Goal: Information Seeking & Learning: Understand process/instructions

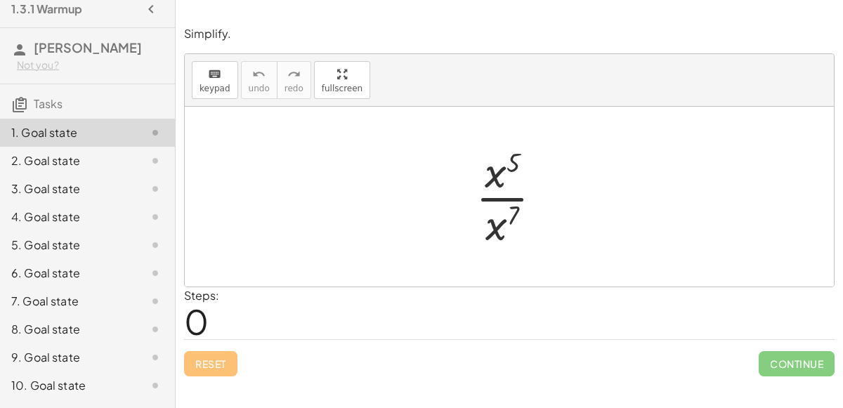
scroll to position [11, 0]
click at [511, 200] on div at bounding box center [515, 197] width 92 height 108
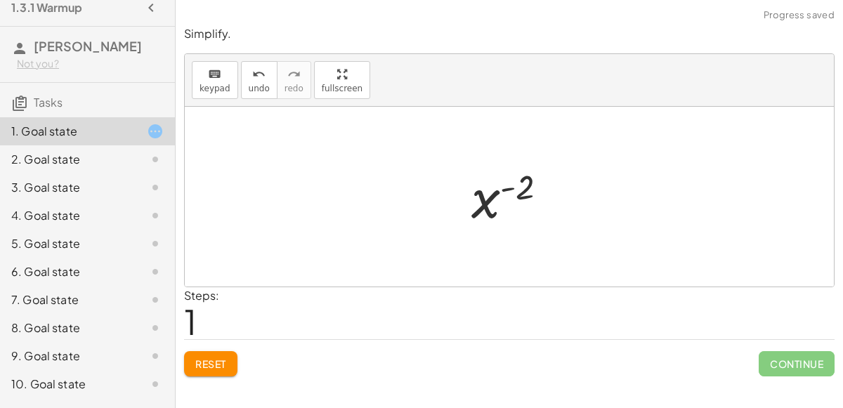
click at [493, 196] on div at bounding box center [515, 197] width 102 height 70
click at [526, 185] on div at bounding box center [515, 197] width 102 height 70
click at [509, 185] on div at bounding box center [515, 197] width 102 height 70
click at [218, 348] on div "Reset Continue" at bounding box center [509, 357] width 651 height 37
click at [219, 358] on span "Reset" at bounding box center [210, 364] width 31 height 13
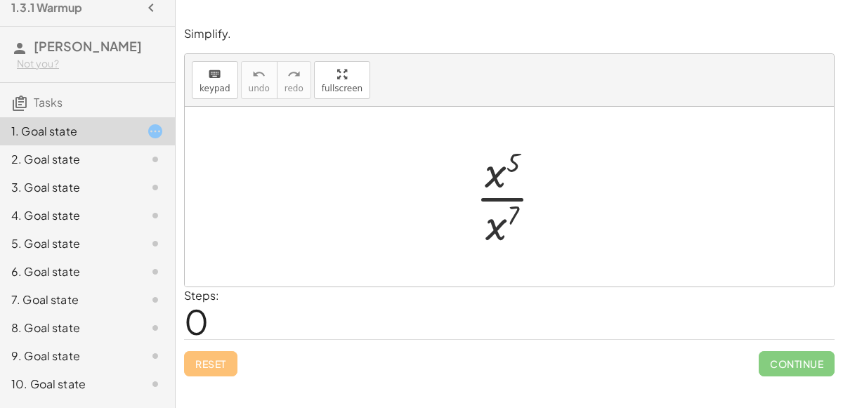
click at [497, 223] on div at bounding box center [515, 197] width 92 height 108
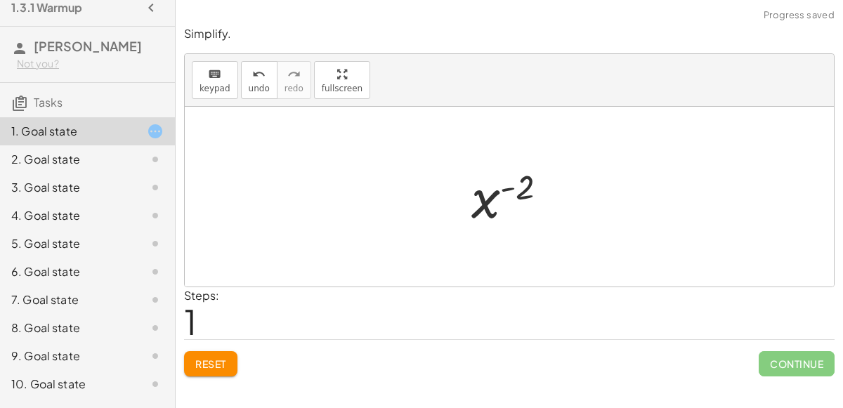
click at [486, 199] on div at bounding box center [515, 197] width 102 height 70
click at [484, 199] on div at bounding box center [515, 197] width 102 height 70
click at [202, 358] on span "Reset" at bounding box center [210, 364] width 31 height 13
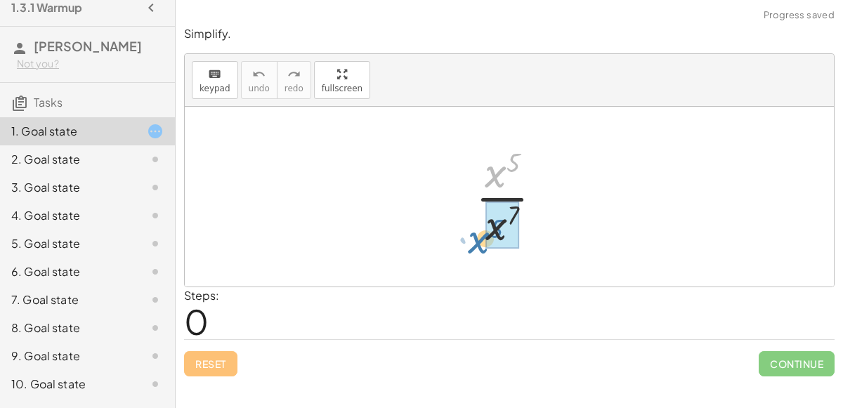
drag, startPoint x: 495, startPoint y: 172, endPoint x: 489, endPoint y: 242, distance: 69.9
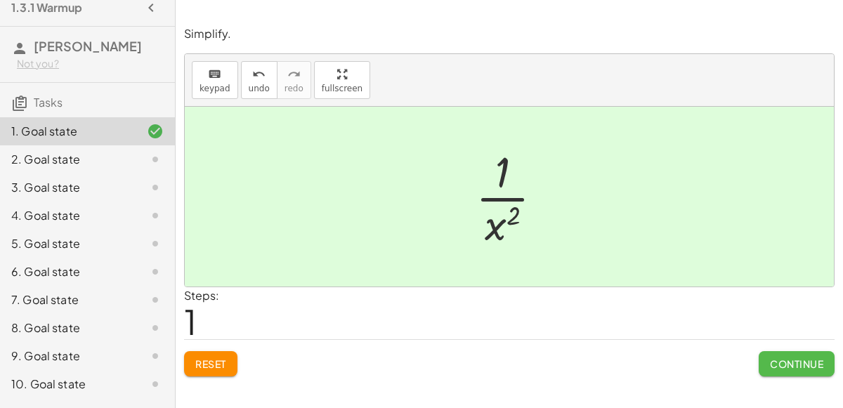
click at [799, 358] on span "Continue" at bounding box center [796, 364] width 53 height 13
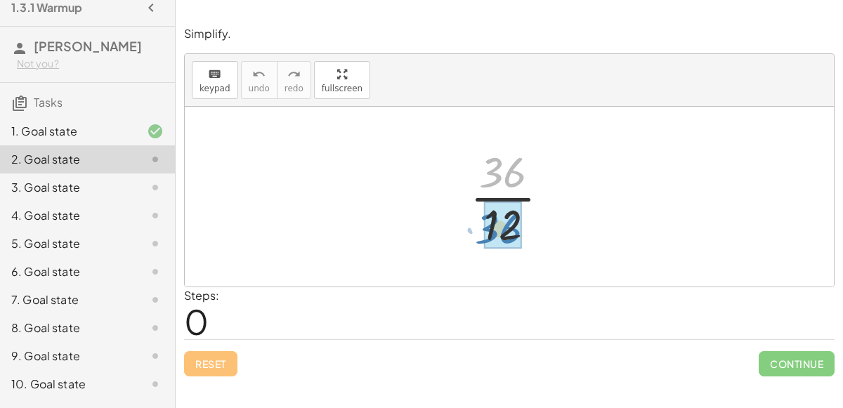
drag, startPoint x: 504, startPoint y: 166, endPoint x: 499, endPoint y: 222, distance: 56.4
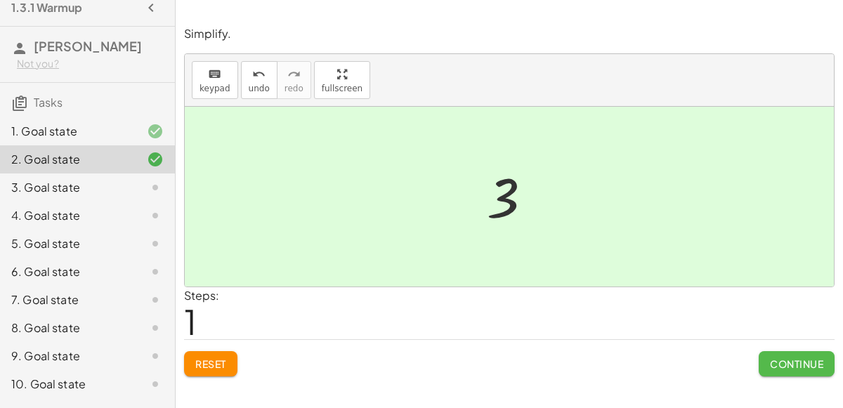
click at [792, 358] on span "Continue" at bounding box center [796, 364] width 53 height 13
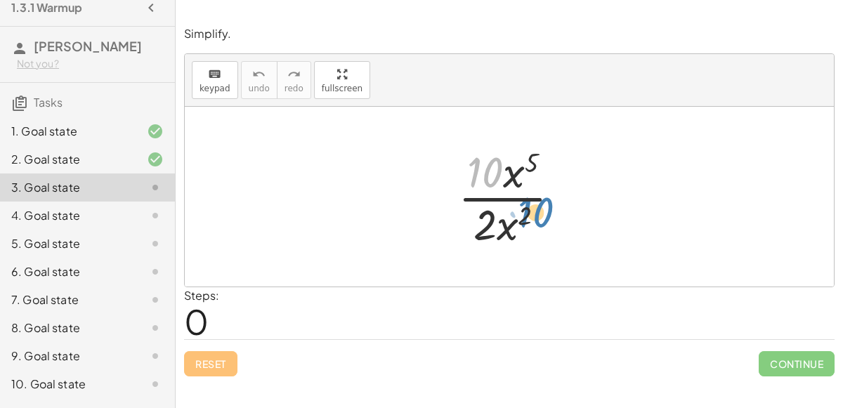
drag, startPoint x: 486, startPoint y: 172, endPoint x: 540, endPoint y: 212, distance: 67.9
click at [540, 212] on div at bounding box center [515, 197] width 128 height 108
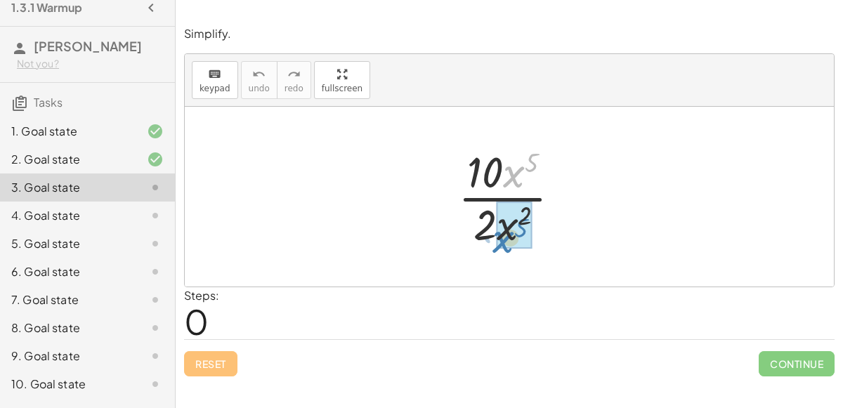
drag, startPoint x: 509, startPoint y: 169, endPoint x: 500, endPoint y: 234, distance: 65.4
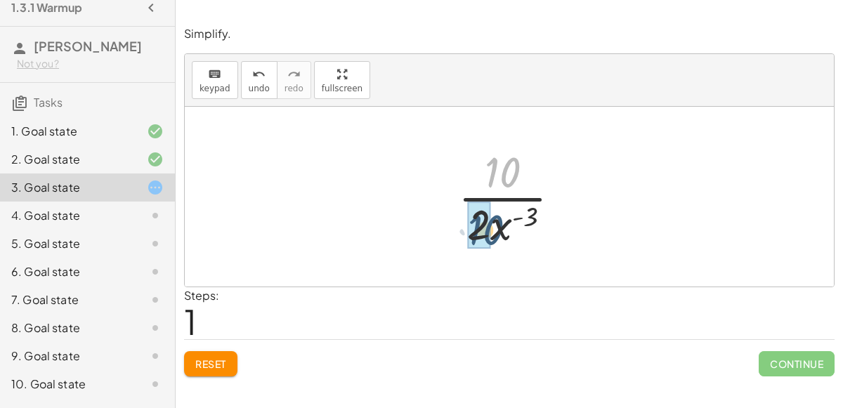
drag, startPoint x: 495, startPoint y: 170, endPoint x: 477, endPoint y: 229, distance: 61.8
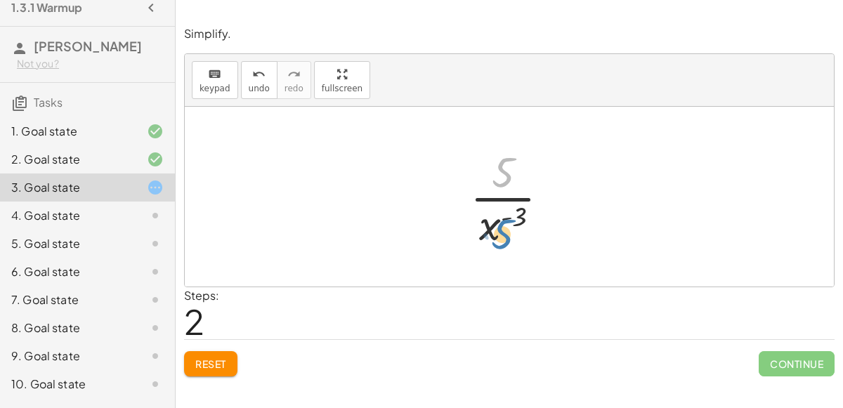
drag, startPoint x: 507, startPoint y: 174, endPoint x: 507, endPoint y: 235, distance: 60.4
click at [507, 235] on div at bounding box center [515, 197] width 105 height 108
click at [508, 214] on div at bounding box center [515, 197] width 105 height 108
click at [199, 373] on button "Reset" at bounding box center [210, 363] width 53 height 25
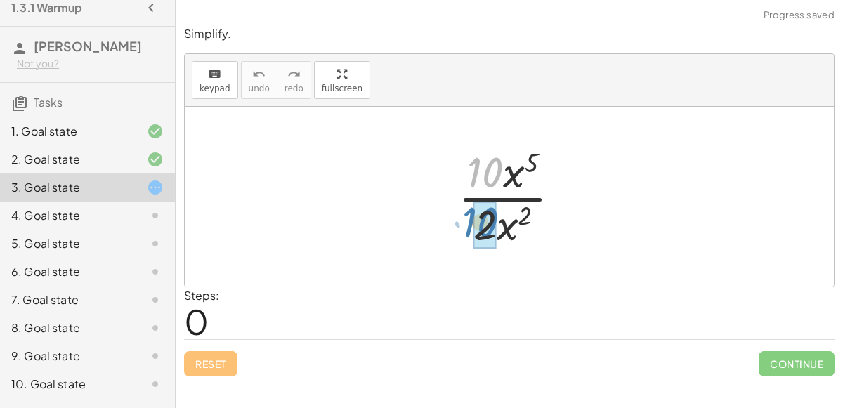
drag, startPoint x: 496, startPoint y: 176, endPoint x: 493, endPoint y: 226, distance: 49.3
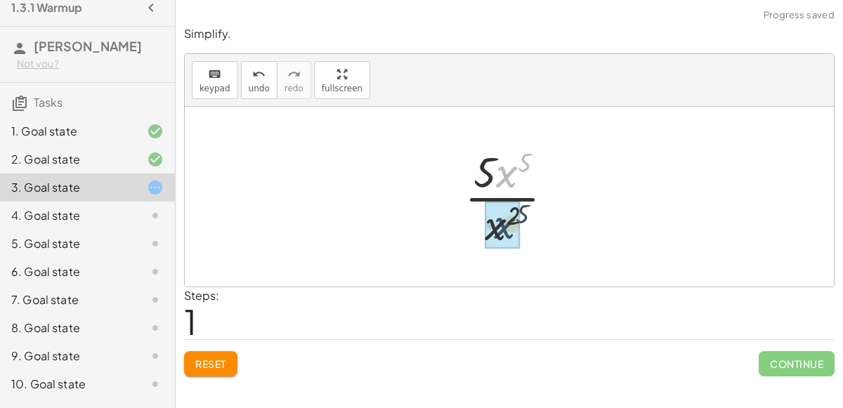
drag, startPoint x: 505, startPoint y: 171, endPoint x: 503, endPoint y: 223, distance: 52.0
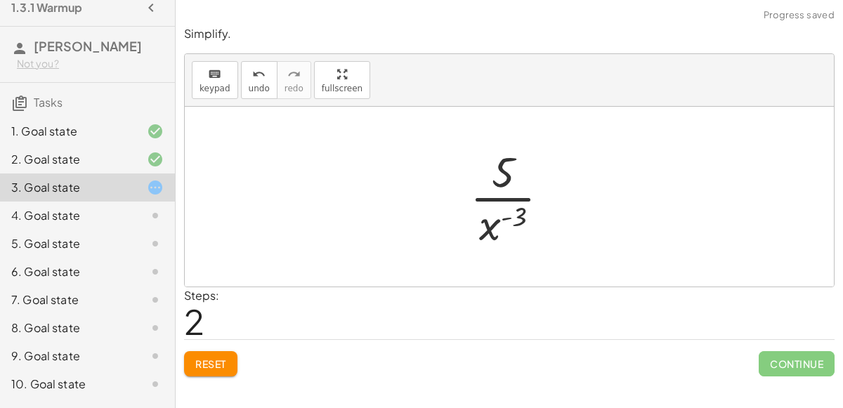
click at [209, 375] on button "Reset" at bounding box center [210, 363] width 53 height 25
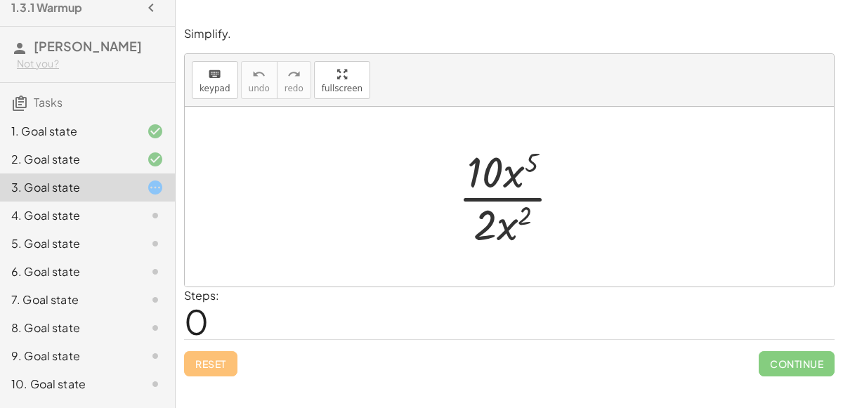
click at [503, 198] on div at bounding box center [515, 197] width 128 height 108
drag, startPoint x: 521, startPoint y: 166, endPoint x: 514, endPoint y: 208, distance: 42.7
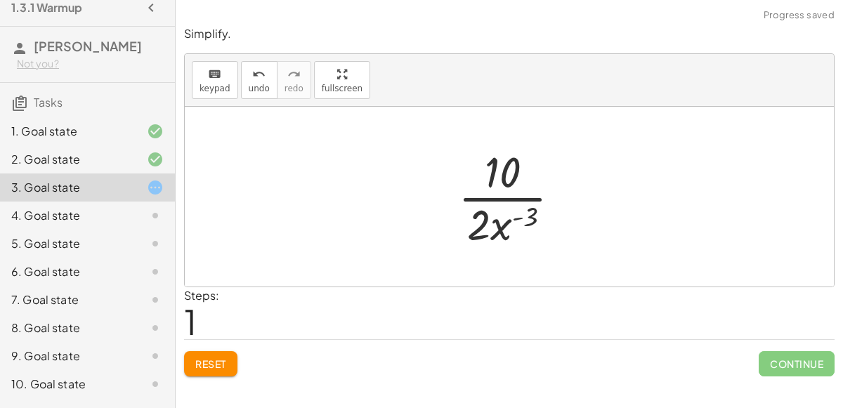
click at [500, 197] on div at bounding box center [515, 197] width 128 height 108
drag, startPoint x: 481, startPoint y: 215, endPoint x: 508, endPoint y: 162, distance: 59.7
drag, startPoint x: 505, startPoint y: 166, endPoint x: 486, endPoint y: 226, distance: 63.3
click at [486, 226] on div at bounding box center [515, 197] width 105 height 108
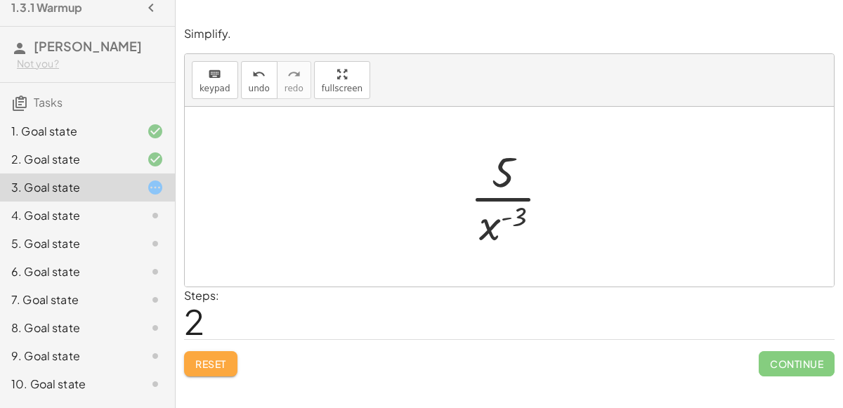
click at [209, 362] on span "Reset" at bounding box center [210, 364] width 31 height 13
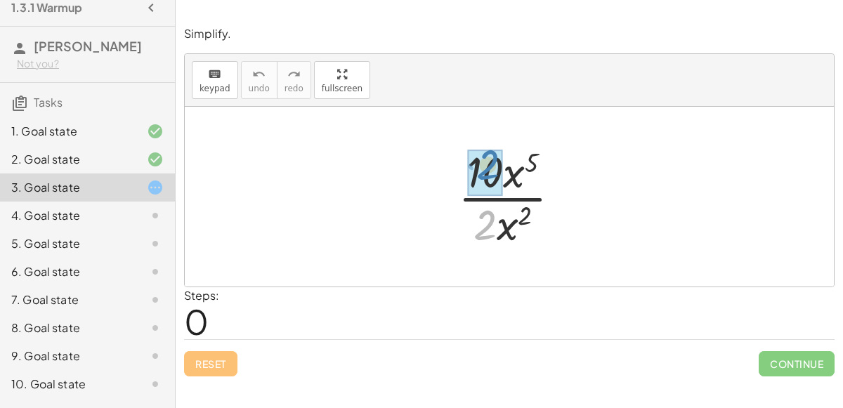
drag, startPoint x: 488, startPoint y: 235, endPoint x: 493, endPoint y: 181, distance: 54.3
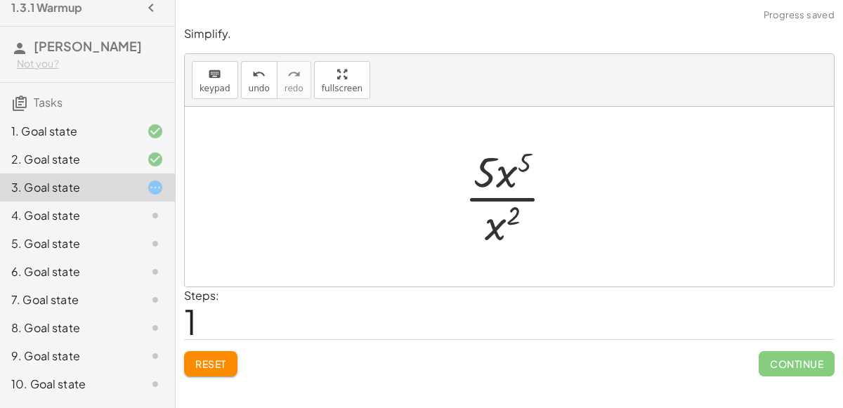
click at [222, 366] on span "Reset" at bounding box center [210, 364] width 31 height 13
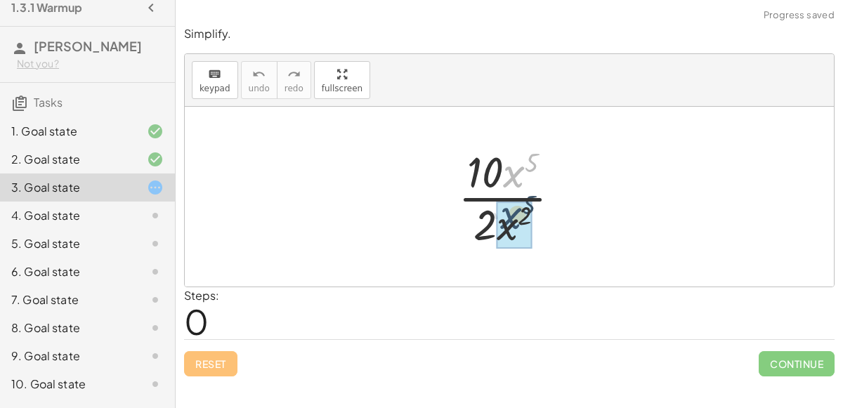
drag, startPoint x: 515, startPoint y: 178, endPoint x: 512, endPoint y: 221, distance: 43.0
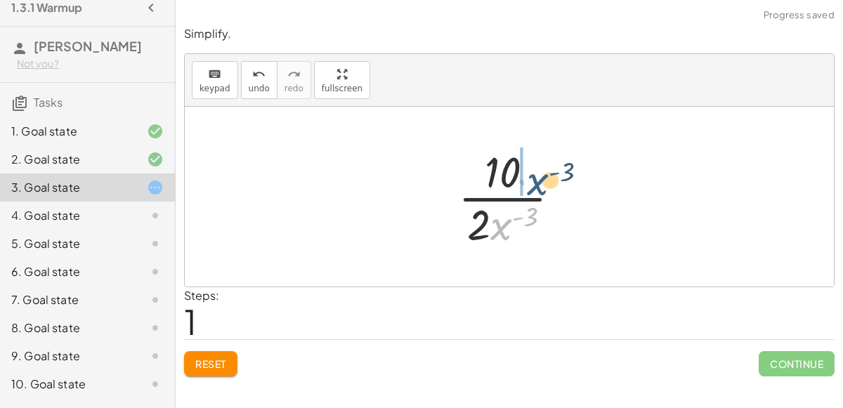
drag, startPoint x: 504, startPoint y: 223, endPoint x: 525, endPoint y: 176, distance: 52.2
click at [525, 176] on div at bounding box center [515, 197] width 128 height 108
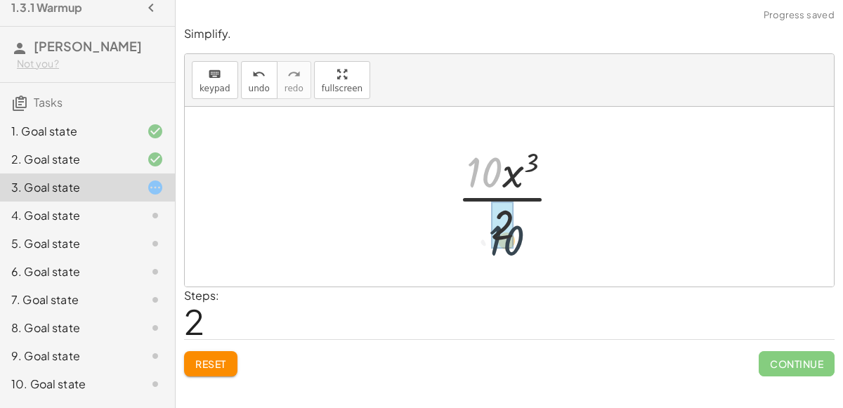
drag, startPoint x: 479, startPoint y: 168, endPoint x: 502, endPoint y: 235, distance: 71.3
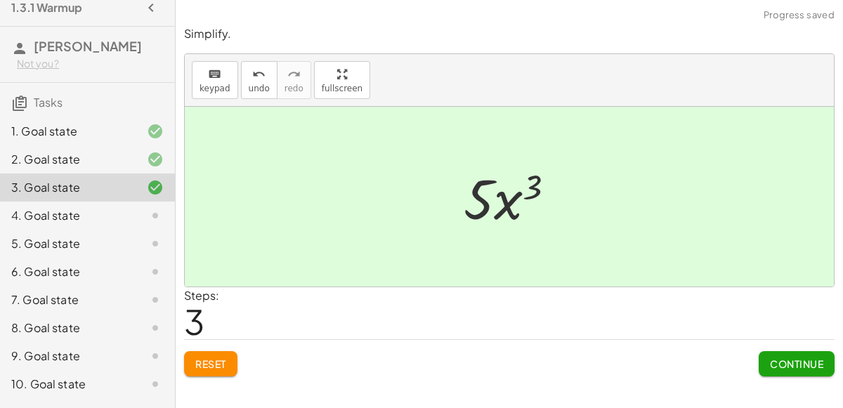
click at [798, 367] on span "Continue" at bounding box center [796, 364] width 53 height 13
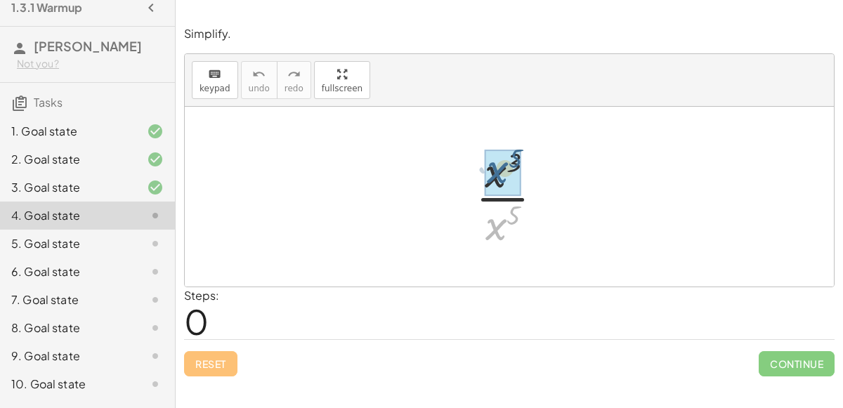
drag, startPoint x: 495, startPoint y: 220, endPoint x: 497, endPoint y: 169, distance: 51.3
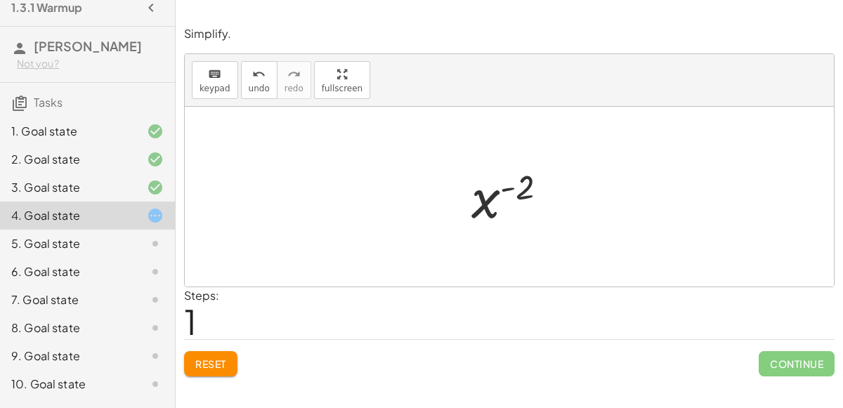
click at [209, 366] on span "Reset" at bounding box center [210, 364] width 31 height 13
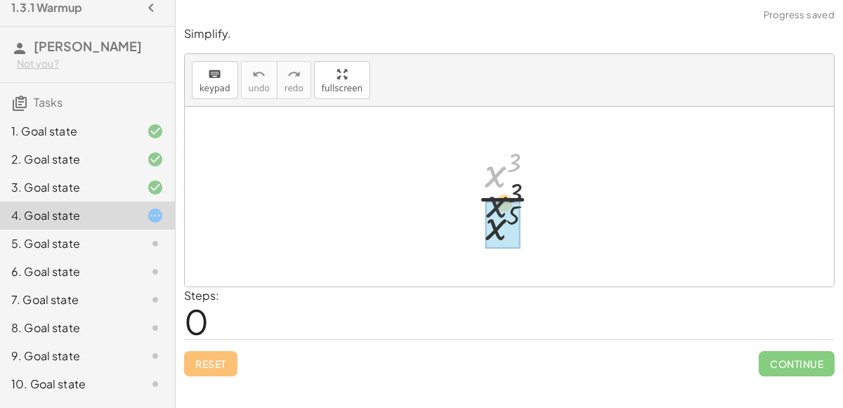
drag, startPoint x: 500, startPoint y: 181, endPoint x: 502, endPoint y: 228, distance: 47.1
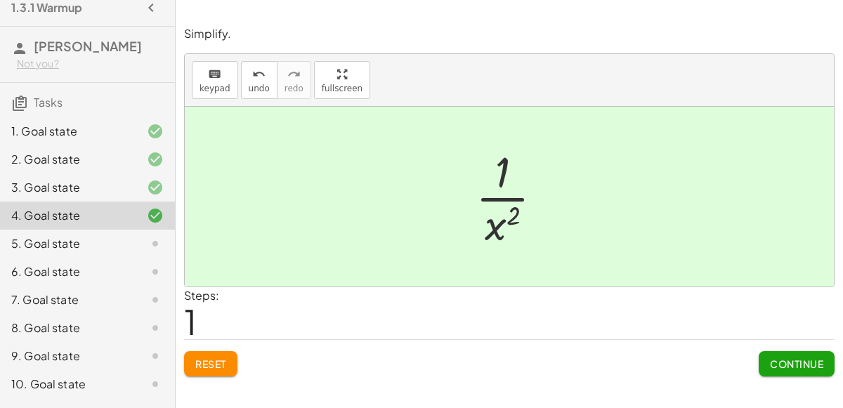
click at [781, 358] on span "Continue" at bounding box center [796, 364] width 53 height 13
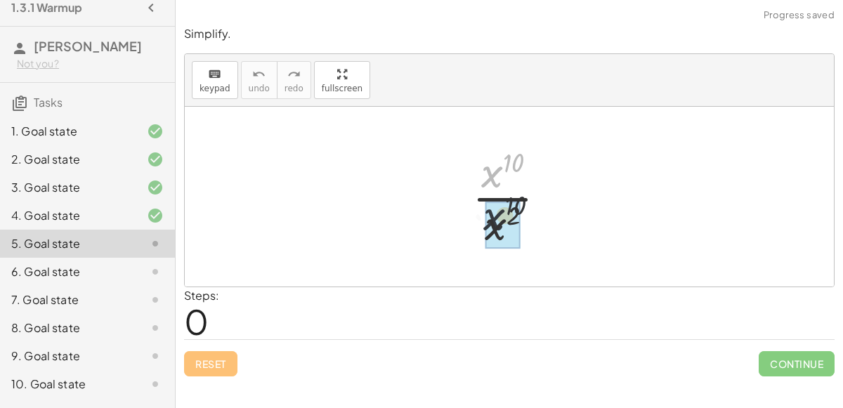
drag, startPoint x: 492, startPoint y: 167, endPoint x: 497, endPoint y: 216, distance: 50.1
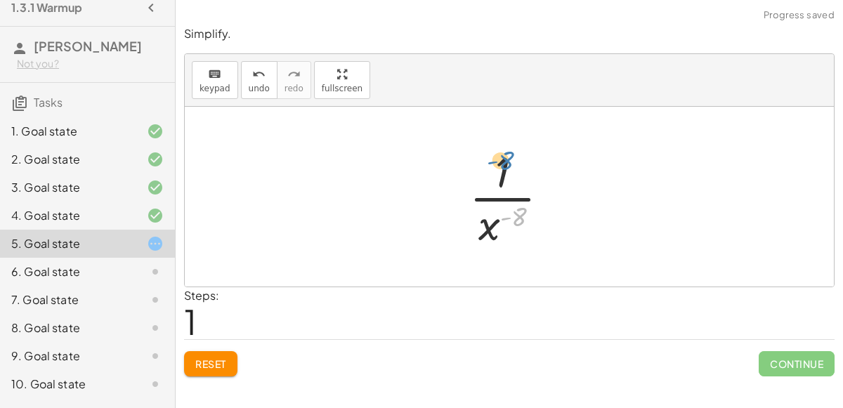
drag, startPoint x: 516, startPoint y: 218, endPoint x: 502, endPoint y: 162, distance: 57.1
click at [502, 162] on div at bounding box center [514, 197] width 105 height 108
drag, startPoint x: 493, startPoint y: 231, endPoint x: 509, endPoint y: 174, distance: 59.8
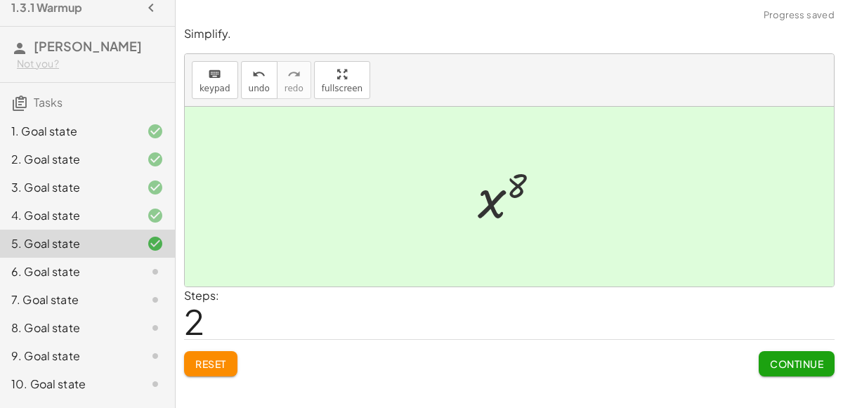
click at [792, 365] on span "Continue" at bounding box center [796, 364] width 53 height 13
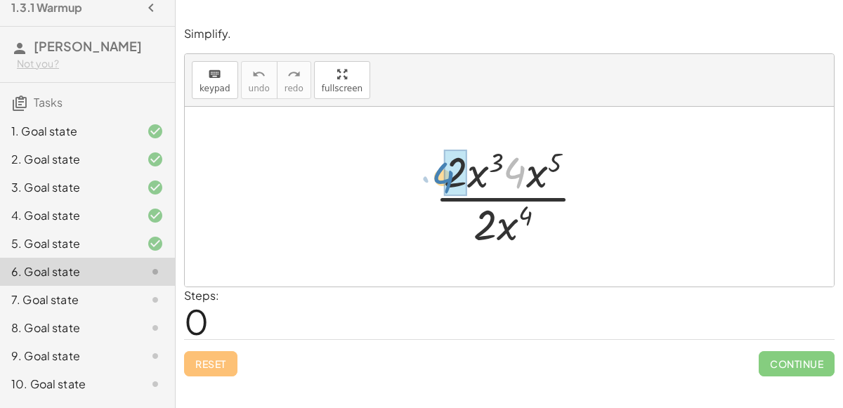
drag, startPoint x: 519, startPoint y: 177, endPoint x: 453, endPoint y: 183, distance: 65.6
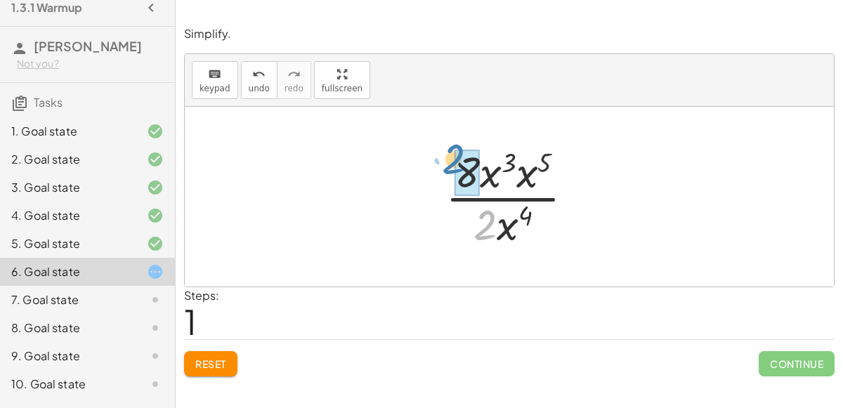
drag, startPoint x: 487, startPoint y: 221, endPoint x: 467, endPoint y: 162, distance: 62.4
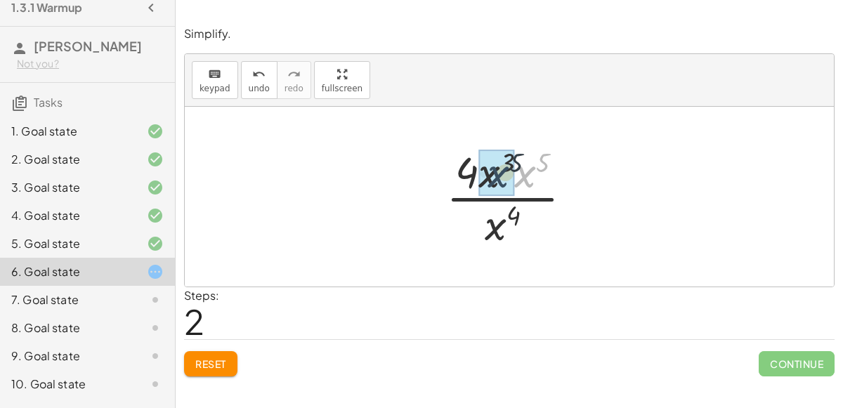
drag, startPoint x: 521, startPoint y: 181, endPoint x: 492, endPoint y: 181, distance: 29.5
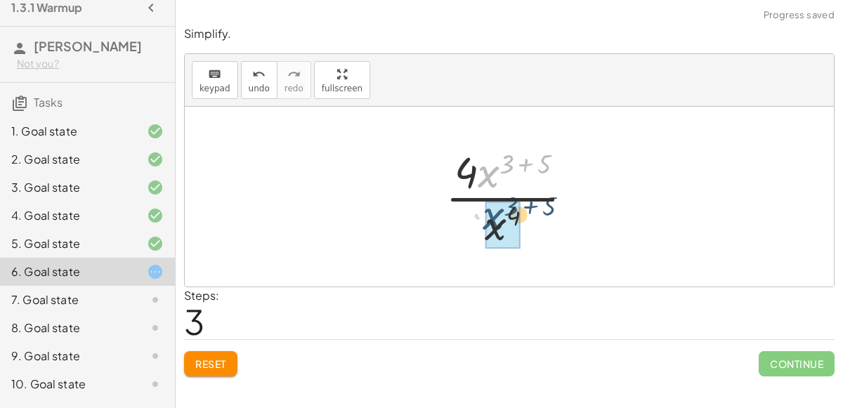
drag, startPoint x: 490, startPoint y: 178, endPoint x: 494, endPoint y: 226, distance: 48.7
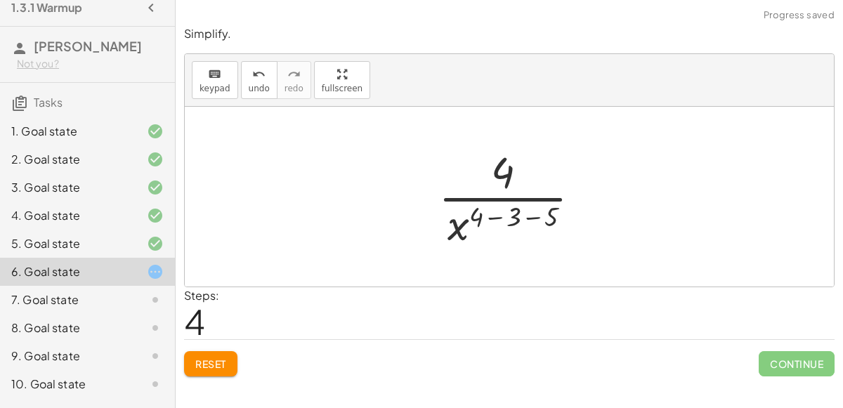
click at [467, 228] on div at bounding box center [515, 197] width 168 height 108
drag, startPoint x: 554, startPoint y: 218, endPoint x: 517, endPoint y: 219, distance: 37.2
drag, startPoint x: 534, startPoint y: 218, endPoint x: 489, endPoint y: 220, distance: 45.0
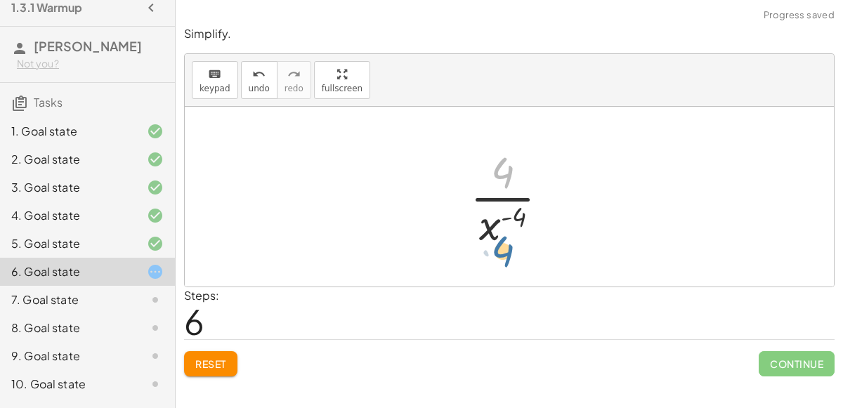
drag, startPoint x: 511, startPoint y: 174, endPoint x: 519, endPoint y: 264, distance: 89.6
click at [519, 264] on div "· 2 · x 3 · 4 · x 5 · 2 · x 4 · 8 · x 3 · x 5 · 2 · x 4 · 4 · x 3 · x 5 · x 4 ·…" at bounding box center [509, 197] width 649 height 180
drag, startPoint x: 494, startPoint y: 235, endPoint x: 507, endPoint y: 167, distance: 68.8
click at [507, 167] on div at bounding box center [515, 197] width 104 height 108
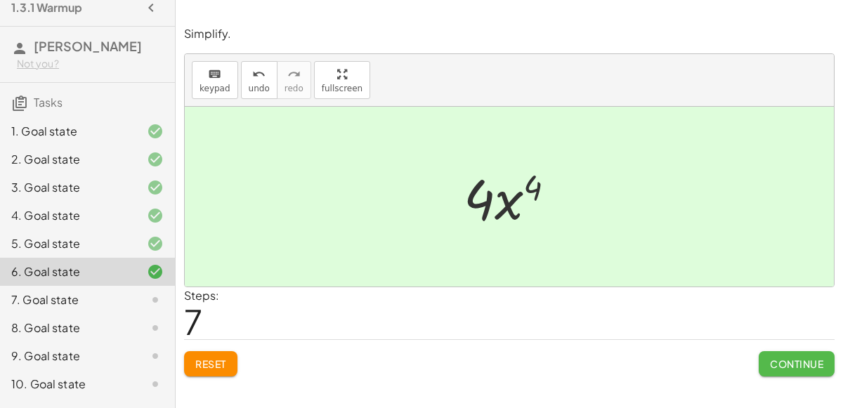
click at [804, 358] on span "Continue" at bounding box center [796, 364] width 53 height 13
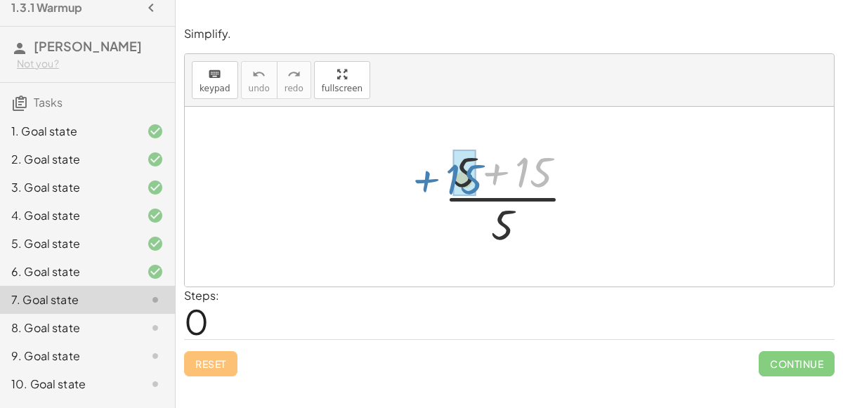
drag, startPoint x: 545, startPoint y: 175, endPoint x: 477, endPoint y: 182, distance: 67.8
click at [477, 182] on div at bounding box center [515, 197] width 156 height 108
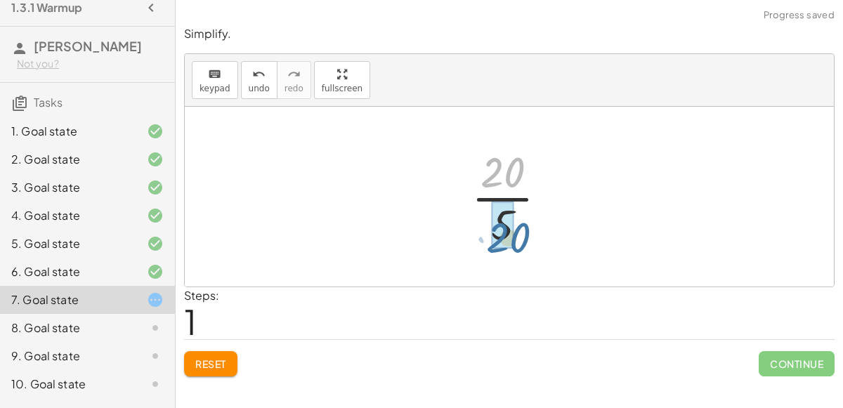
drag, startPoint x: 505, startPoint y: 171, endPoint x: 512, endPoint y: 240, distance: 69.2
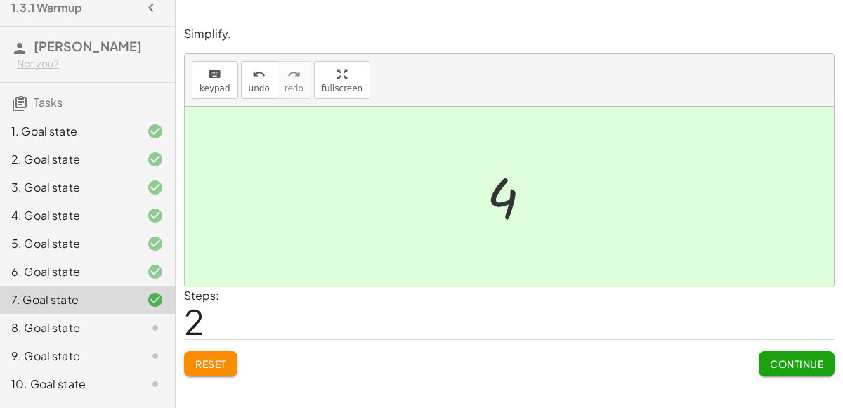
click at [807, 360] on span "Continue" at bounding box center [796, 364] width 53 height 13
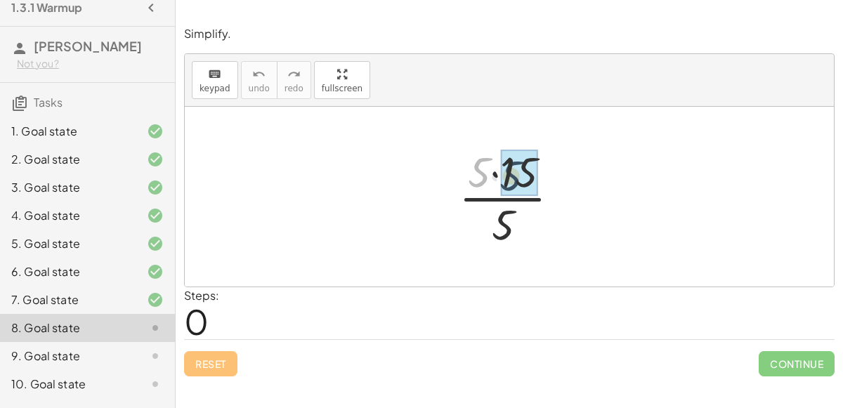
drag, startPoint x: 476, startPoint y: 174, endPoint x: 512, endPoint y: 177, distance: 35.3
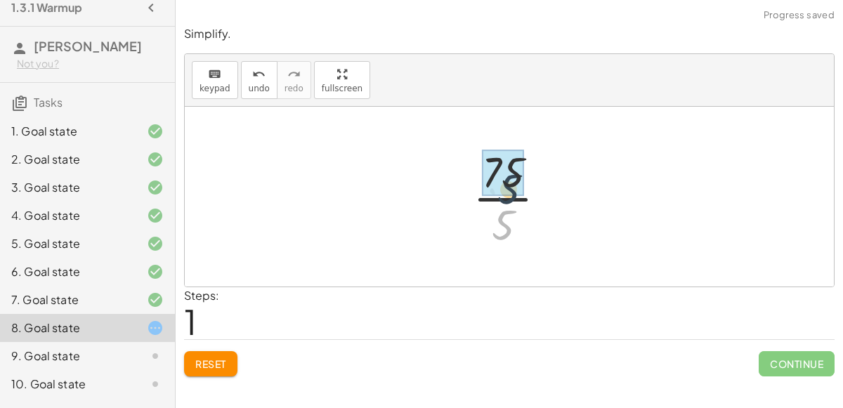
drag, startPoint x: 505, startPoint y: 223, endPoint x: 507, endPoint y: 184, distance: 38.7
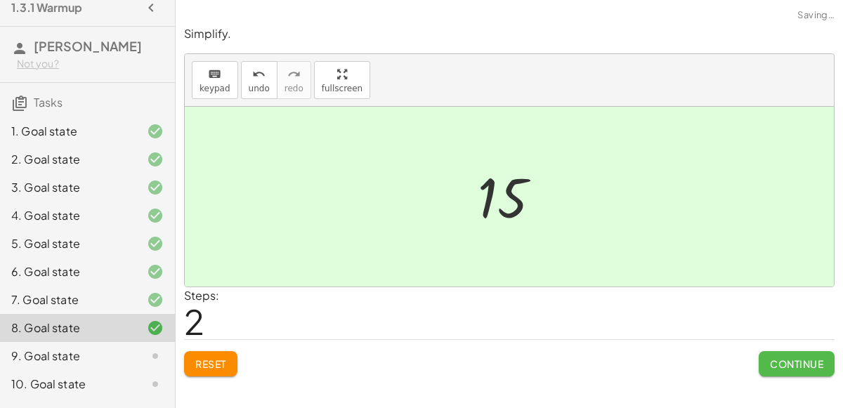
click at [795, 358] on span "Continue" at bounding box center [796, 364] width 53 height 13
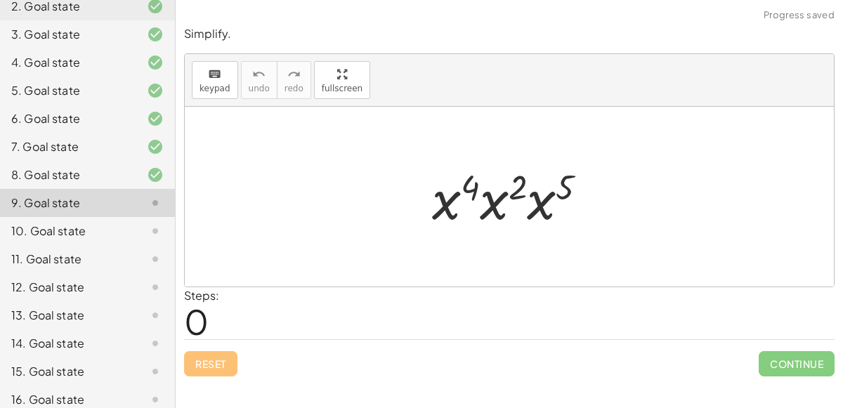
scroll to position [165, 0]
drag, startPoint x: 564, startPoint y: 183, endPoint x: 514, endPoint y: 183, distance: 49.9
click at [514, 183] on div at bounding box center [515, 197] width 181 height 72
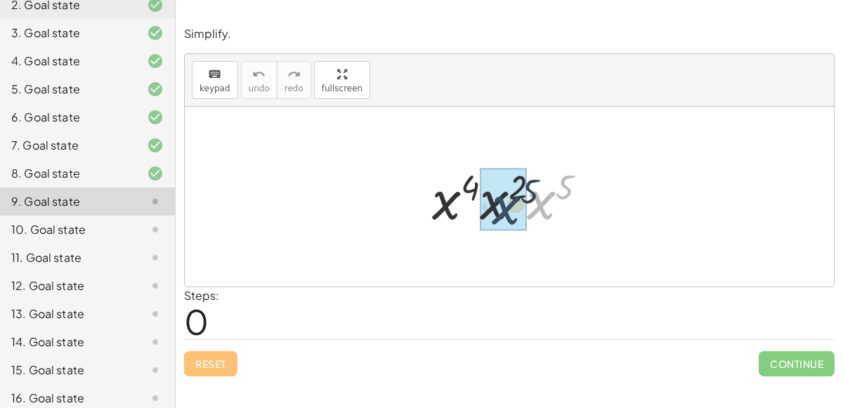
drag, startPoint x: 535, startPoint y: 203, endPoint x: 498, endPoint y: 207, distance: 37.5
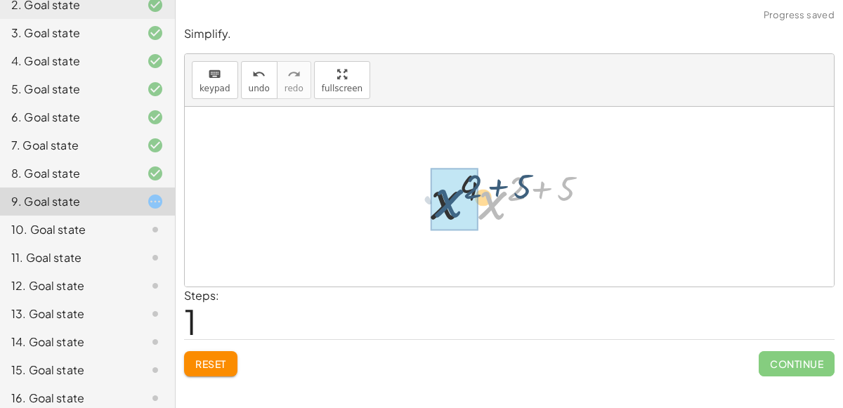
drag, startPoint x: 498, startPoint y: 207, endPoint x: 447, endPoint y: 205, distance: 50.6
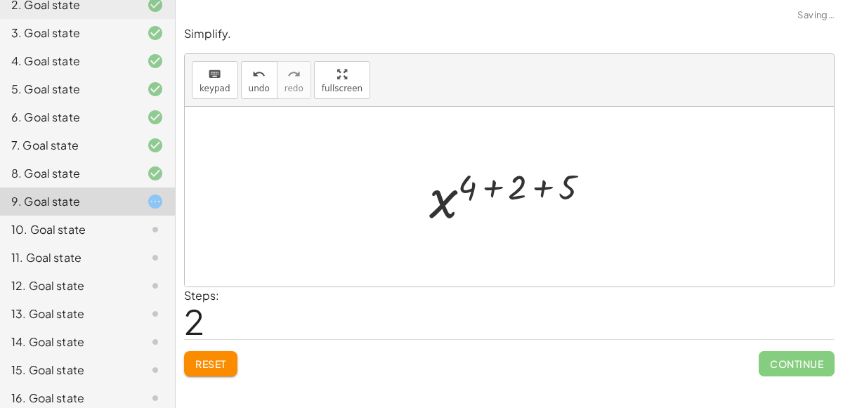
click at [469, 186] on div at bounding box center [515, 197] width 186 height 70
drag, startPoint x: 471, startPoint y: 186, endPoint x: 524, endPoint y: 191, distance: 52.9
click at [534, 190] on div at bounding box center [515, 197] width 136 height 70
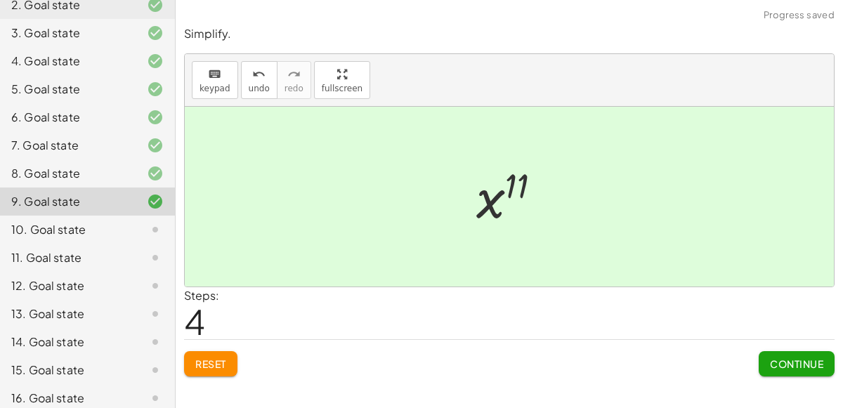
click at [825, 365] on button "Continue" at bounding box center [797, 363] width 76 height 25
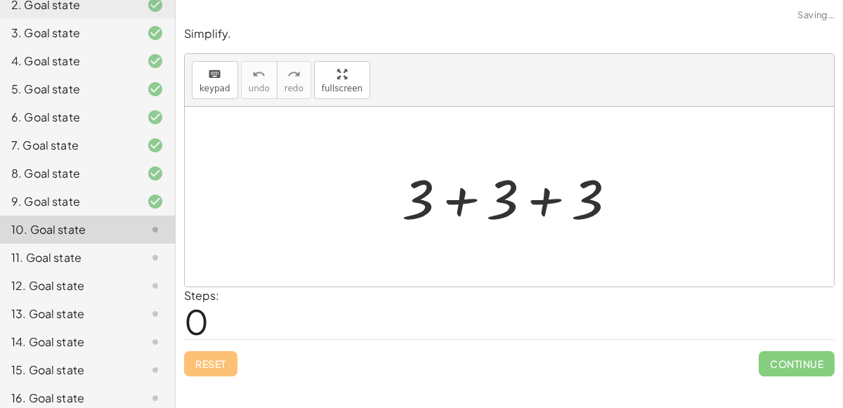
click at [462, 193] on div at bounding box center [515, 197] width 240 height 72
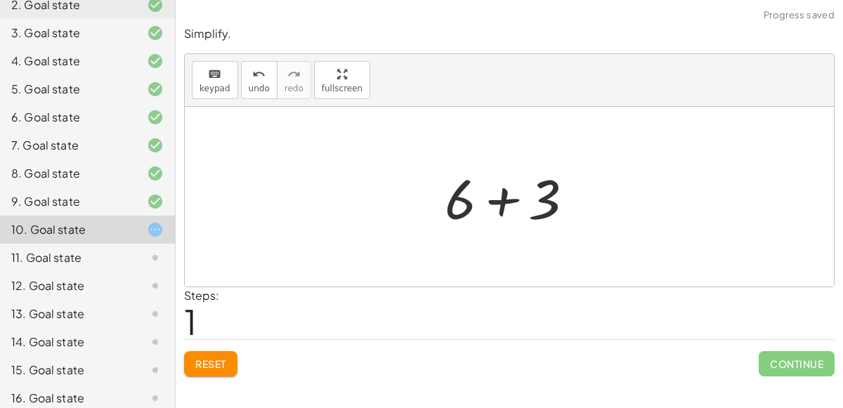
click at [498, 204] on div at bounding box center [515, 197] width 155 height 72
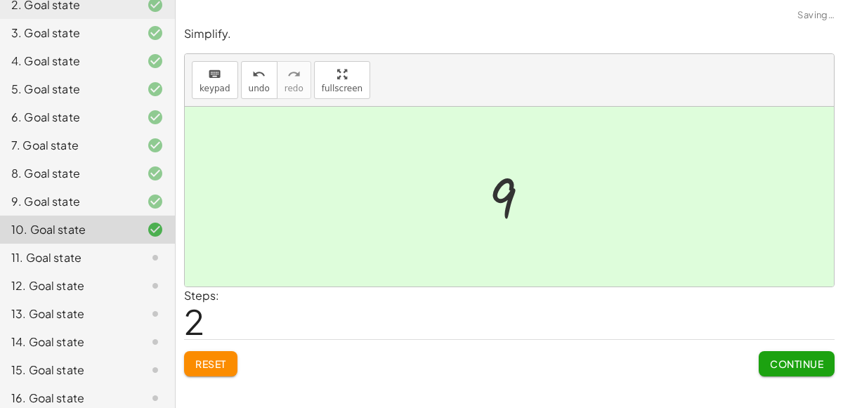
click at [799, 360] on span "Continue" at bounding box center [796, 364] width 53 height 13
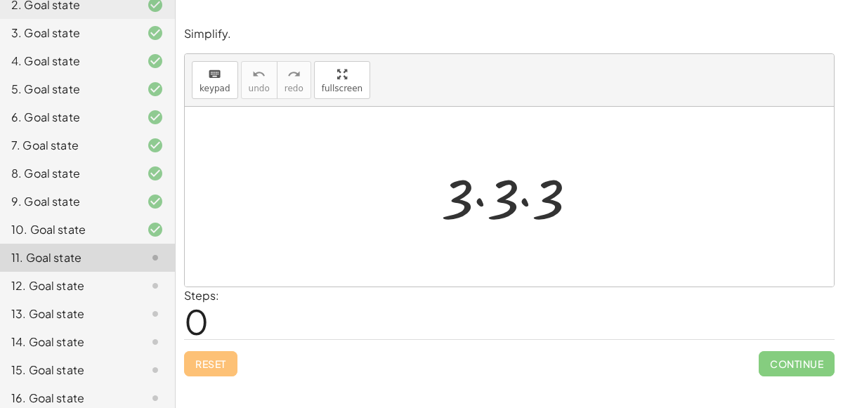
click at [479, 200] on div at bounding box center [515, 197] width 162 height 72
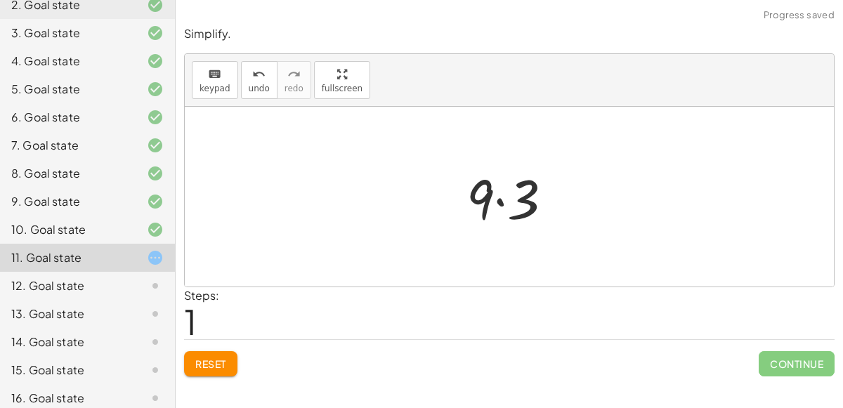
click at [502, 198] on div at bounding box center [516, 197] width 112 height 72
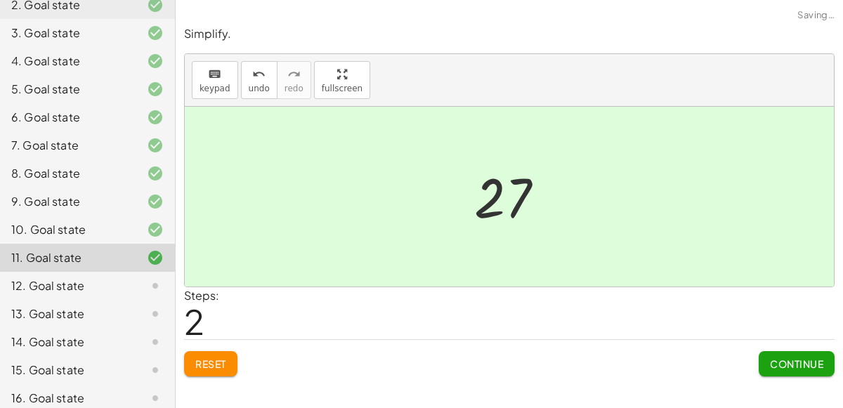
click at [770, 360] on span "Continue" at bounding box center [796, 364] width 53 height 13
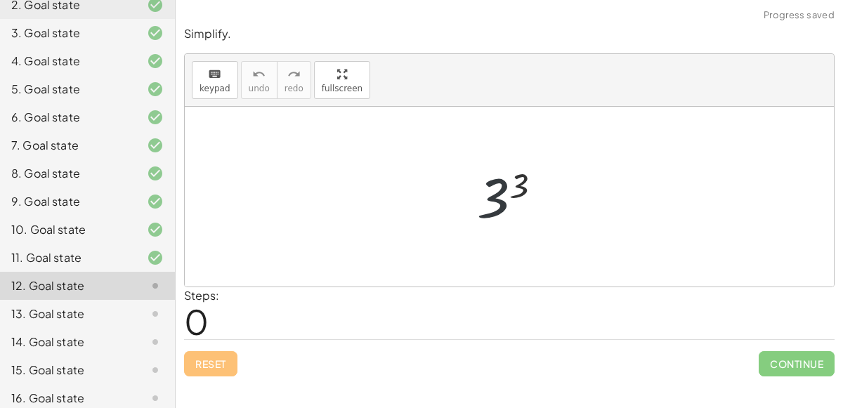
click at [502, 199] on div at bounding box center [515, 197] width 90 height 70
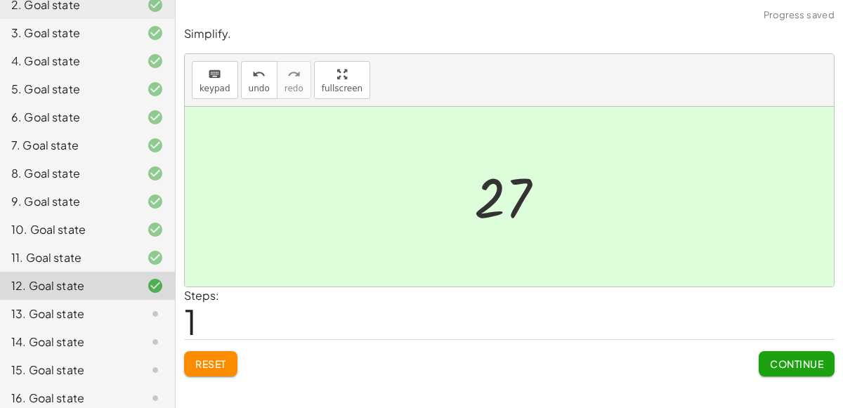
click at [817, 360] on span "Continue" at bounding box center [796, 364] width 53 height 13
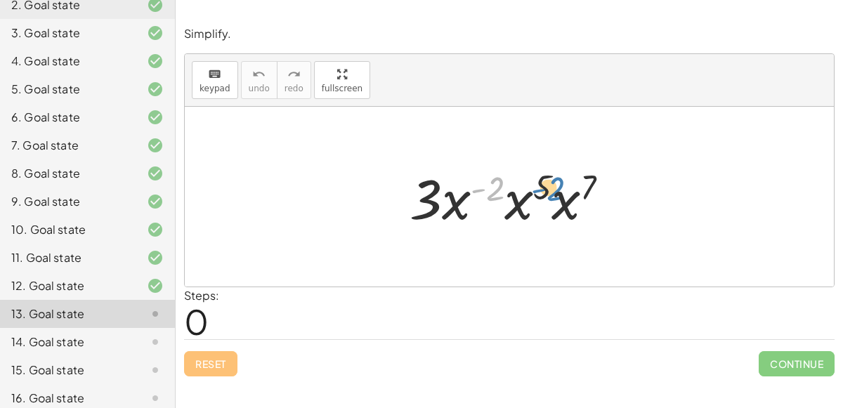
drag, startPoint x: 498, startPoint y: 183, endPoint x: 552, endPoint y: 182, distance: 54.1
click at [552, 182] on div at bounding box center [515, 197] width 225 height 72
click at [544, 183] on div at bounding box center [515, 197] width 225 height 72
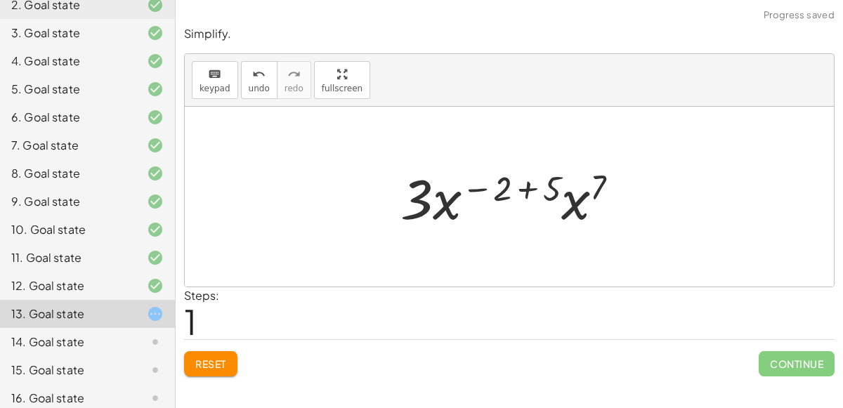
click at [571, 203] on div at bounding box center [516, 197] width 244 height 72
click at [573, 189] on div at bounding box center [515, 197] width 246 height 72
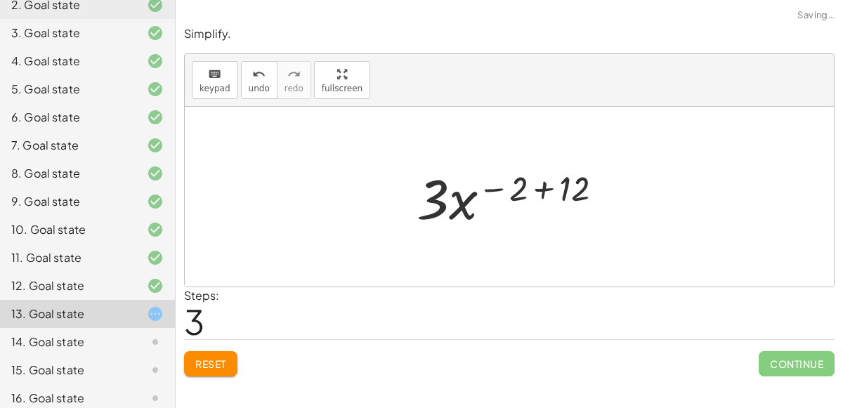
click at [546, 188] on div at bounding box center [516, 197] width 212 height 72
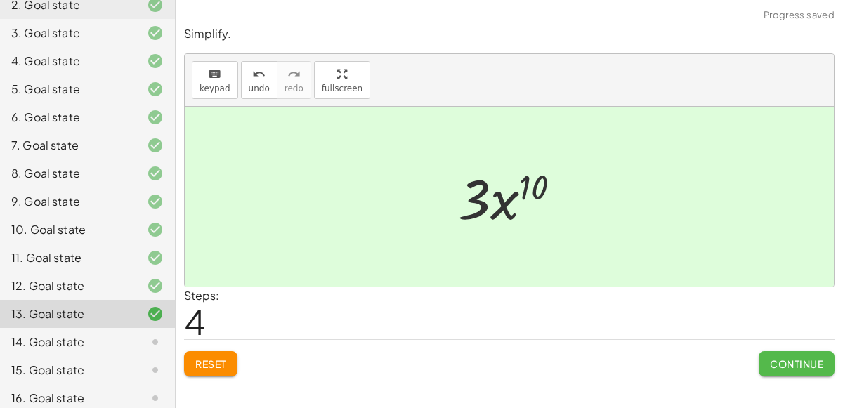
click at [812, 367] on span "Continue" at bounding box center [796, 364] width 53 height 13
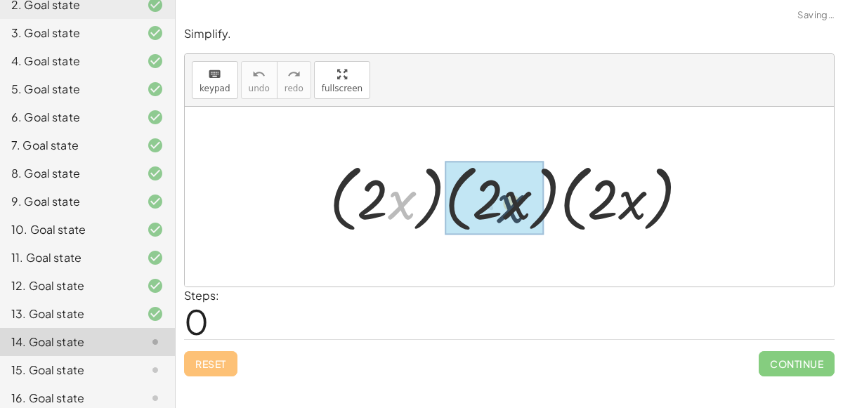
drag, startPoint x: 398, startPoint y: 202, endPoint x: 509, endPoint y: 205, distance: 111.1
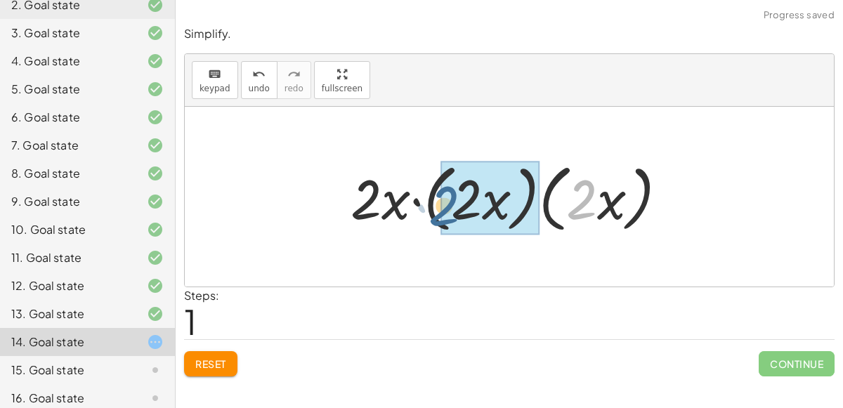
drag, startPoint x: 581, startPoint y: 202, endPoint x: 440, endPoint y: 207, distance: 141.4
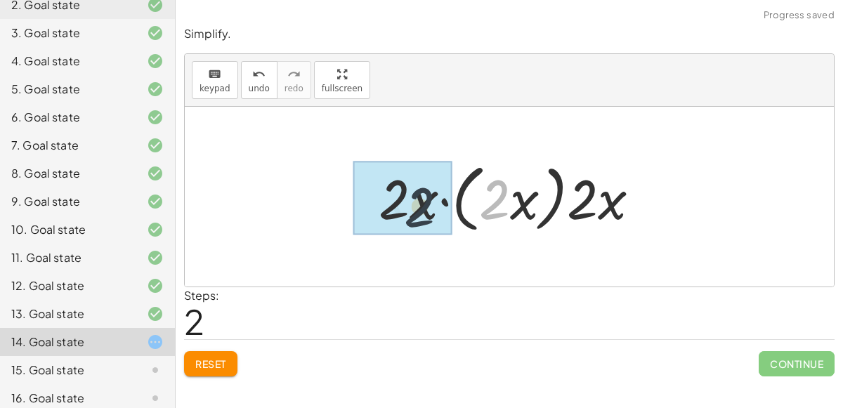
drag, startPoint x: 498, startPoint y: 199, endPoint x: 402, endPoint y: 212, distance: 97.1
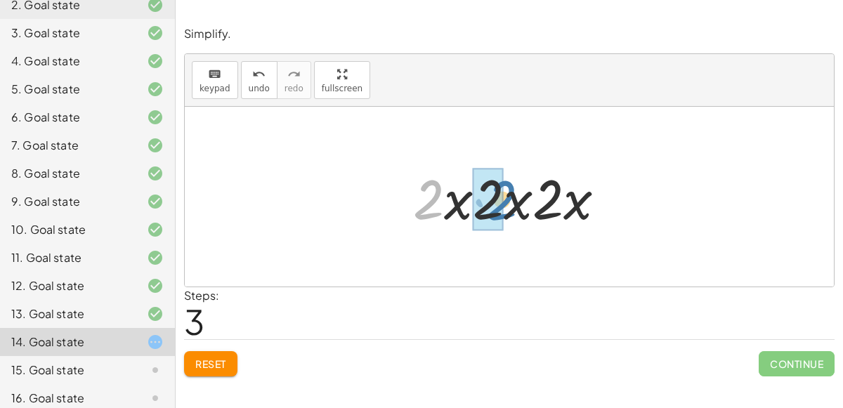
drag, startPoint x: 435, startPoint y: 195, endPoint x: 509, endPoint y: 195, distance: 73.8
click at [509, 195] on div at bounding box center [515, 197] width 218 height 72
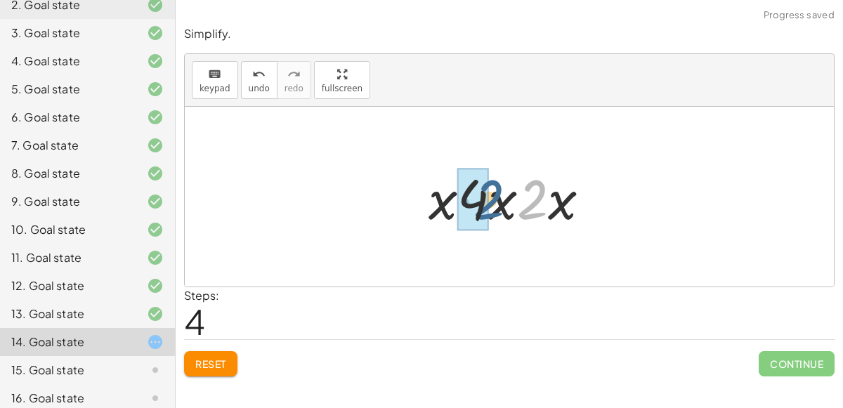
drag, startPoint x: 540, startPoint y: 193, endPoint x: 488, endPoint y: 199, distance: 52.4
click at [488, 199] on div at bounding box center [515, 197] width 187 height 72
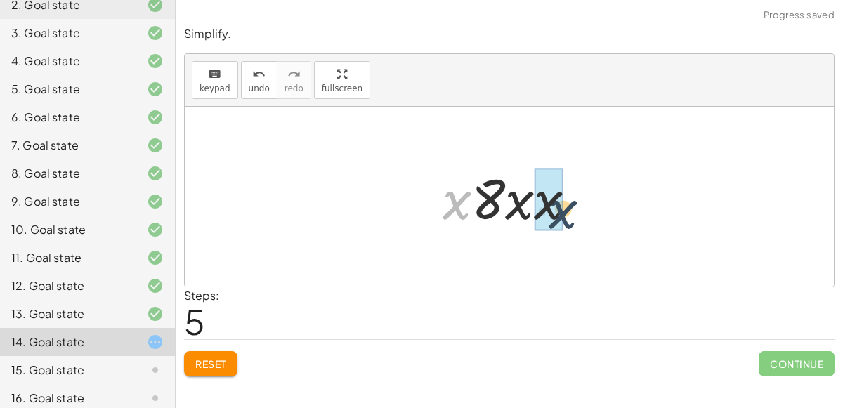
drag, startPoint x: 462, startPoint y: 198, endPoint x: 564, endPoint y: 208, distance: 101.7
click at [564, 208] on div at bounding box center [516, 197] width 160 height 72
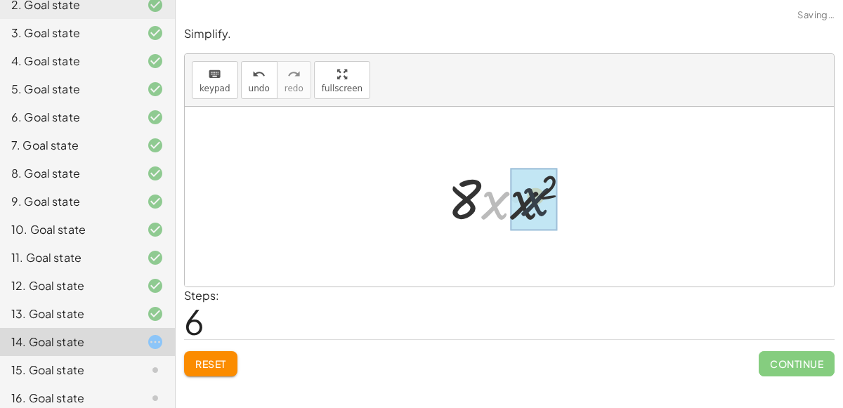
drag, startPoint x: 493, startPoint y: 206, endPoint x: 534, endPoint y: 202, distance: 40.9
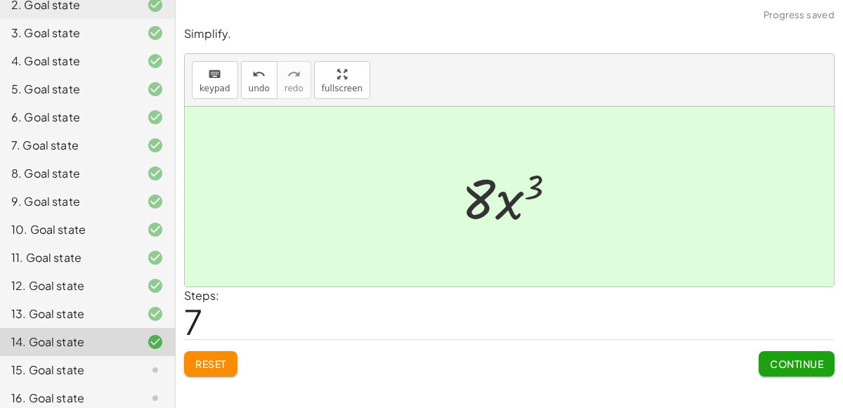
click at [787, 360] on span "Continue" at bounding box center [796, 364] width 53 height 13
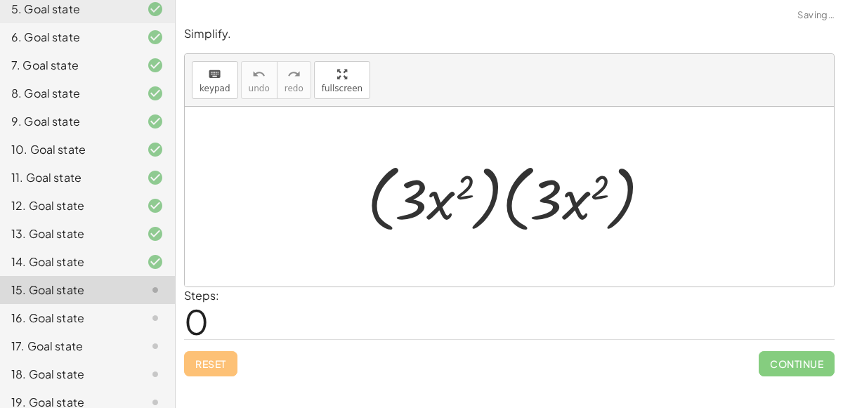
scroll to position [245, 0]
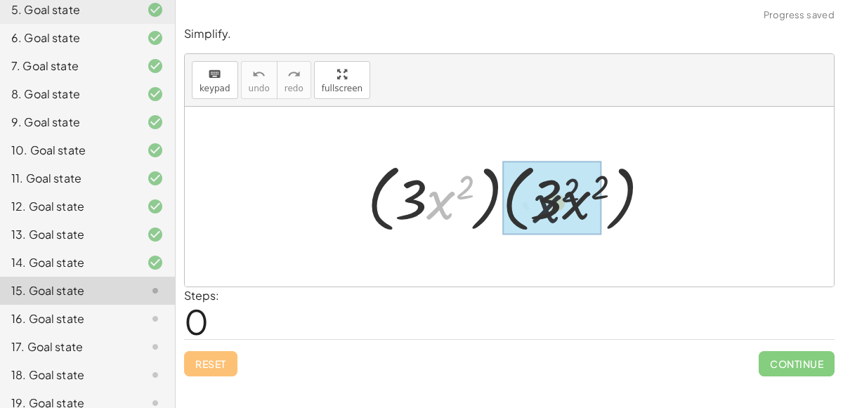
drag, startPoint x: 453, startPoint y: 198, endPoint x: 578, endPoint y: 202, distance: 125.8
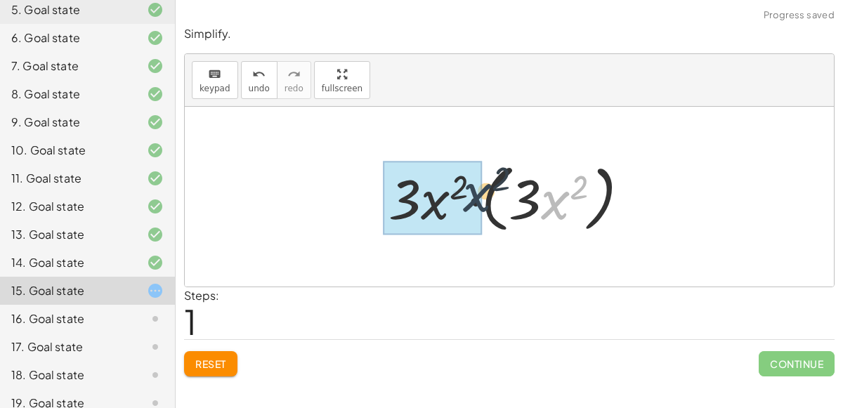
drag, startPoint x: 546, startPoint y: 207, endPoint x: 467, endPoint y: 198, distance: 79.9
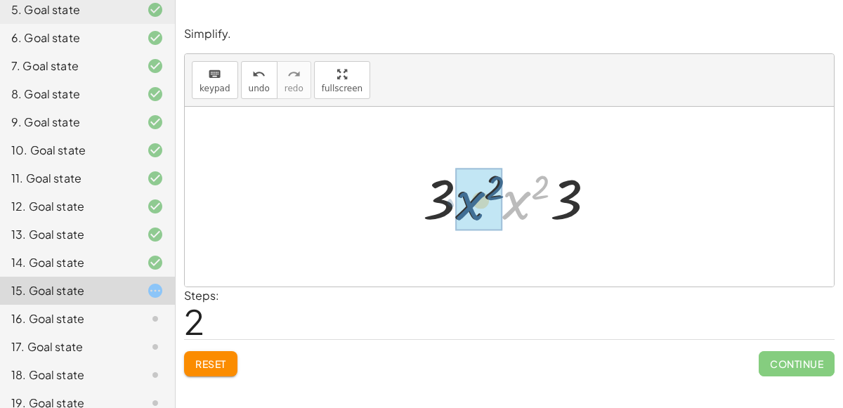
drag, startPoint x: 516, startPoint y: 200, endPoint x: 469, endPoint y: 200, distance: 46.4
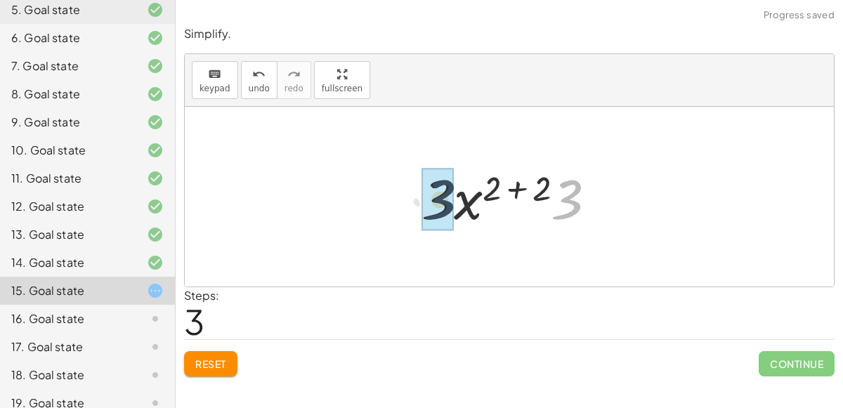
drag, startPoint x: 572, startPoint y: 208, endPoint x: 436, endPoint y: 210, distance: 135.6
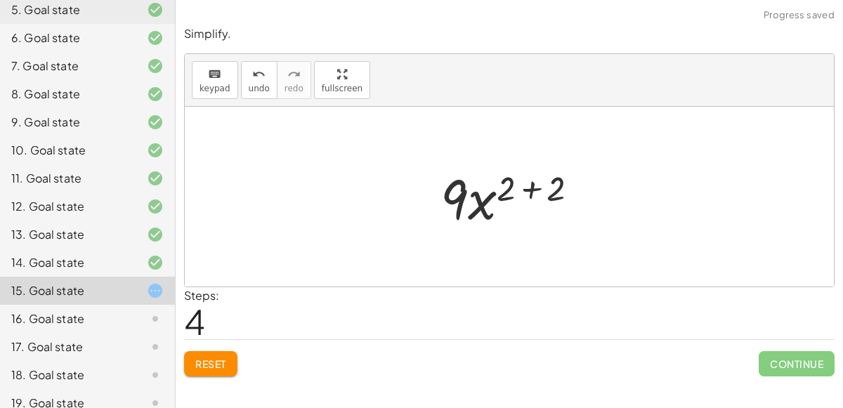
click at [533, 190] on div at bounding box center [516, 197] width 164 height 72
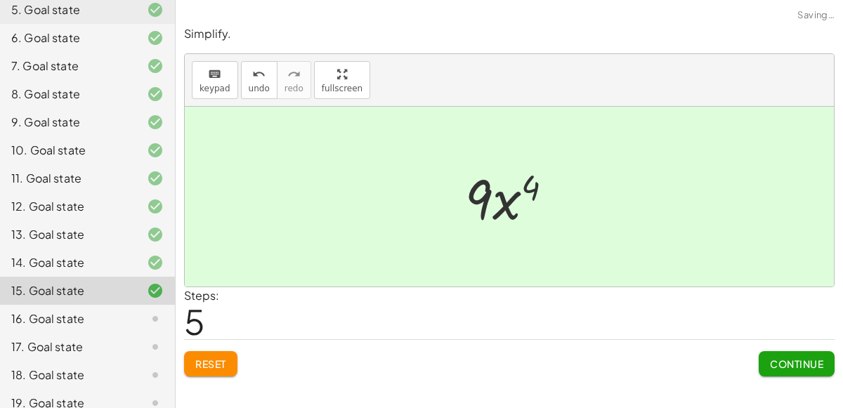
click at [221, 365] on span "Reset" at bounding box center [210, 364] width 31 height 13
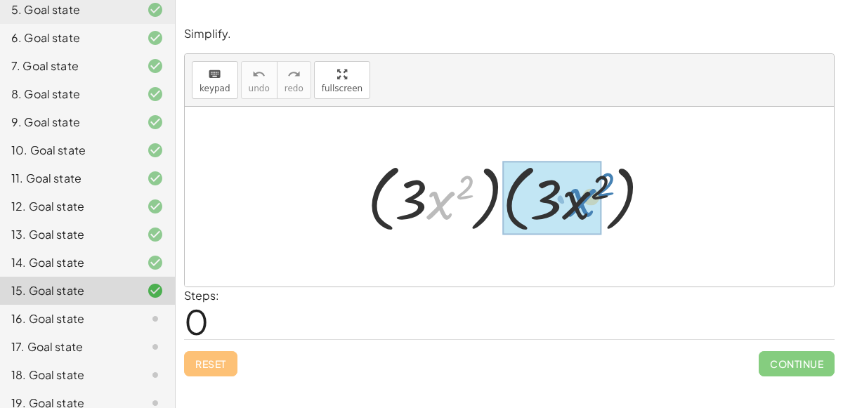
drag, startPoint x: 448, startPoint y: 194, endPoint x: 586, endPoint y: 191, distance: 137.8
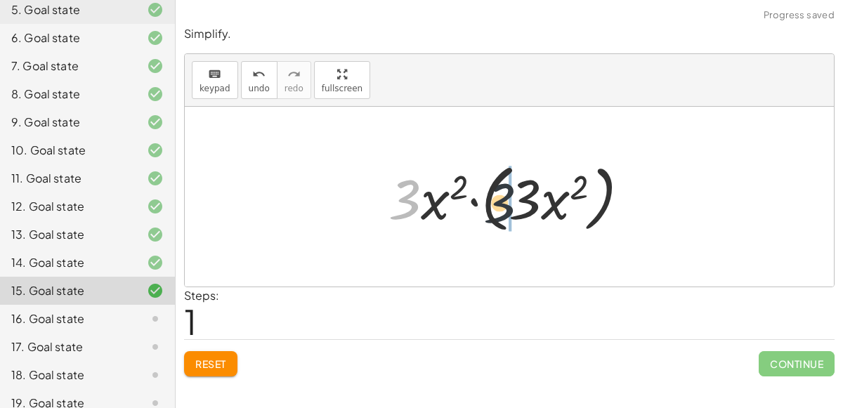
drag, startPoint x: 411, startPoint y: 207, endPoint x: 534, endPoint y: 212, distance: 123.1
click at [534, 212] on div at bounding box center [515, 197] width 266 height 81
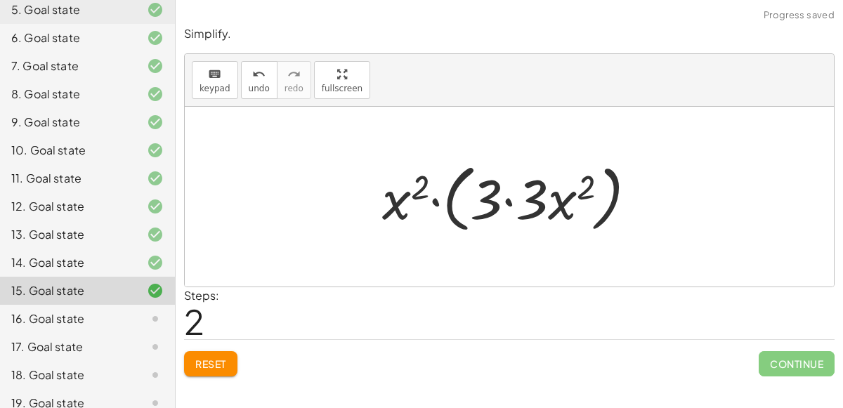
click at [508, 200] on div at bounding box center [515, 197] width 280 height 81
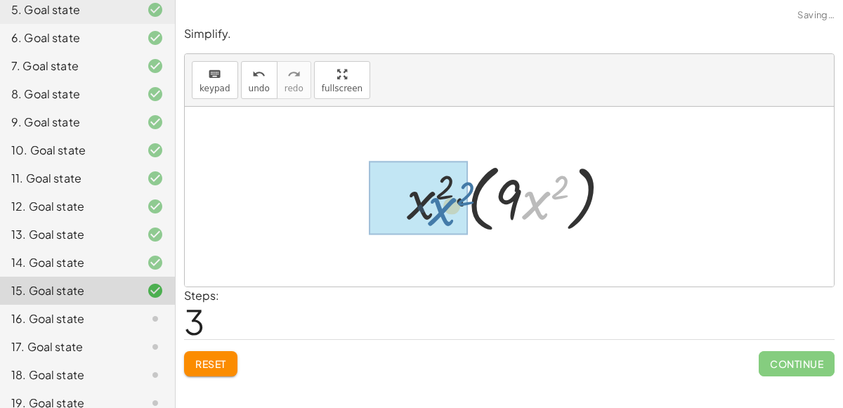
drag, startPoint x: 542, startPoint y: 205, endPoint x: 437, endPoint y: 212, distance: 104.9
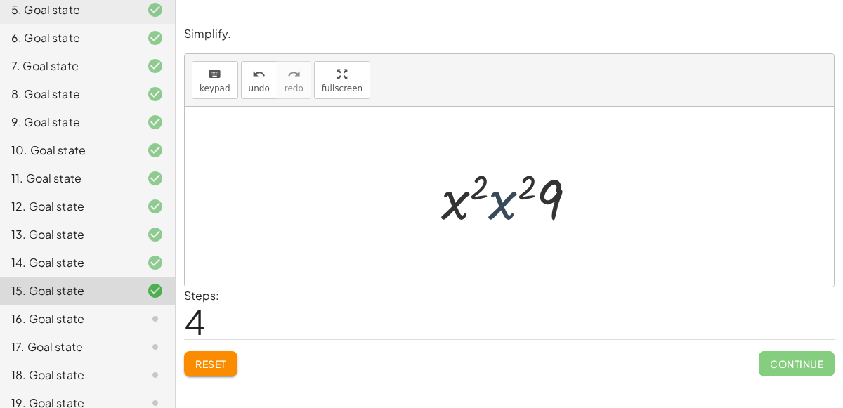
click at [507, 204] on div at bounding box center [514, 197] width 161 height 72
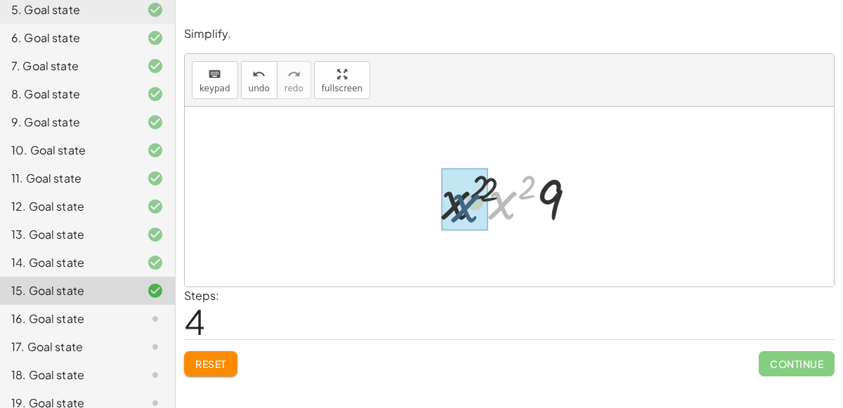
drag, startPoint x: 507, startPoint y: 204, endPoint x: 462, endPoint y: 208, distance: 45.1
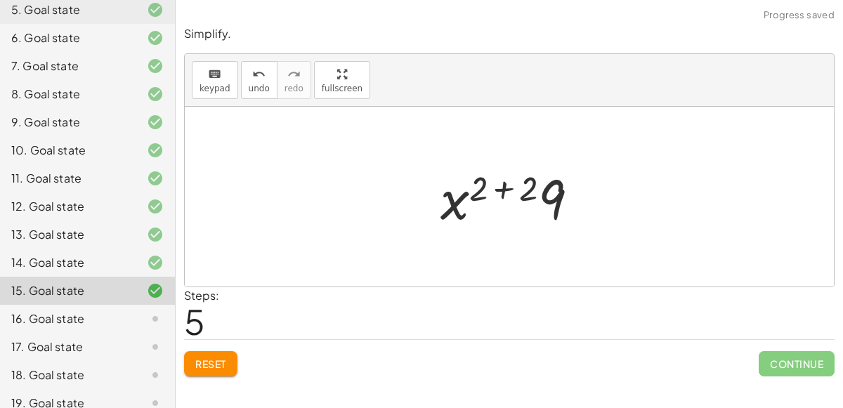
click at [508, 179] on div at bounding box center [516, 197] width 164 height 72
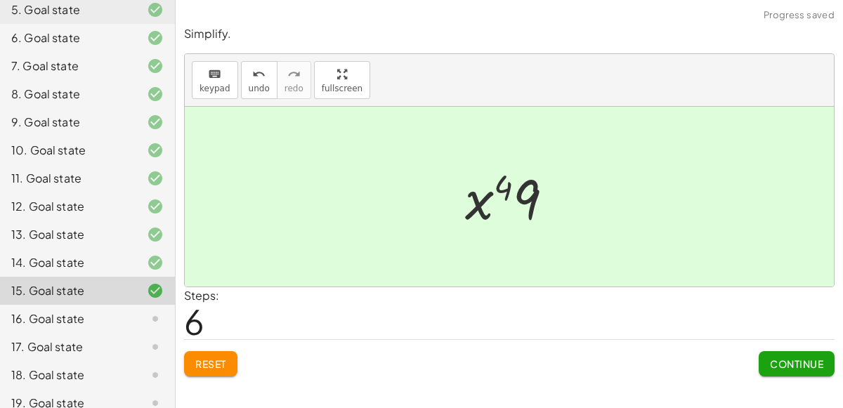
click at [794, 365] on span "Continue" at bounding box center [796, 364] width 53 height 13
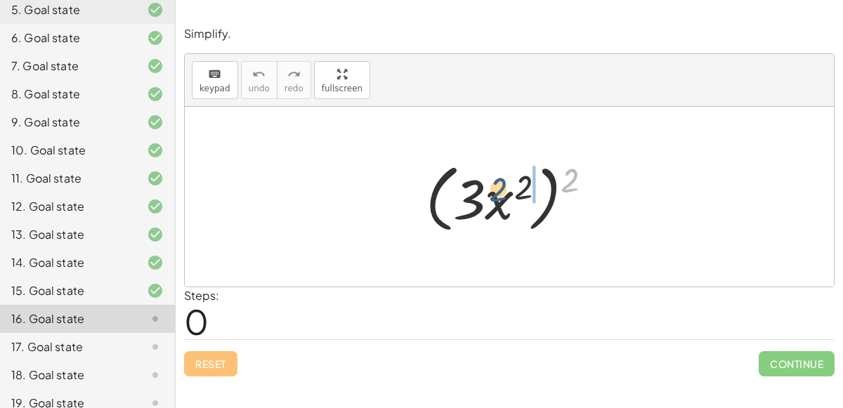
drag, startPoint x: 568, startPoint y: 185, endPoint x: 477, endPoint y: 192, distance: 90.9
click at [477, 192] on div at bounding box center [515, 197] width 193 height 81
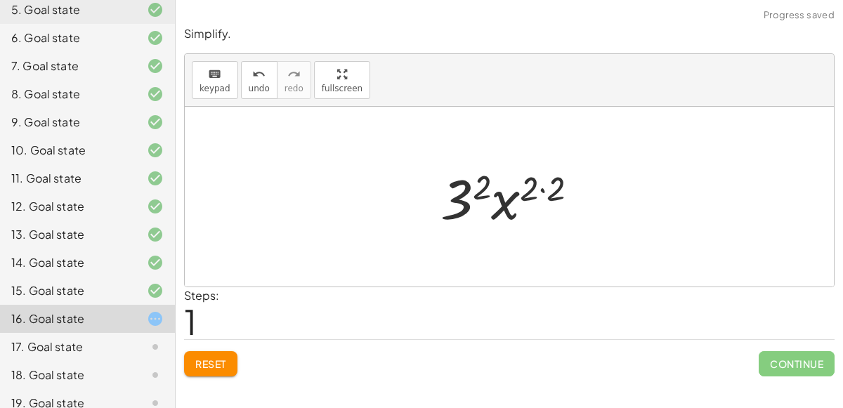
click at [544, 186] on div at bounding box center [515, 197] width 163 height 72
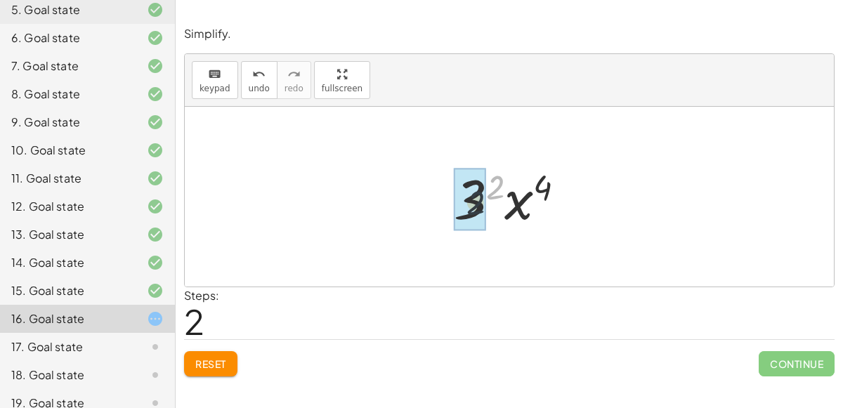
drag, startPoint x: 493, startPoint y: 192, endPoint x: 470, endPoint y: 209, distance: 29.1
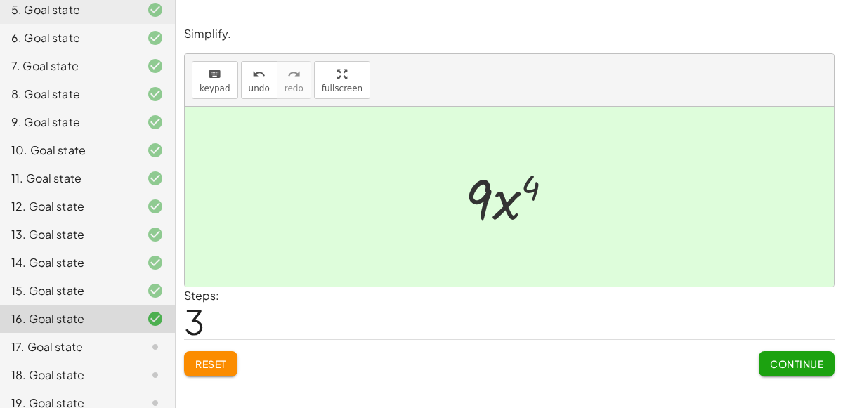
click at [788, 365] on span "Continue" at bounding box center [796, 364] width 53 height 13
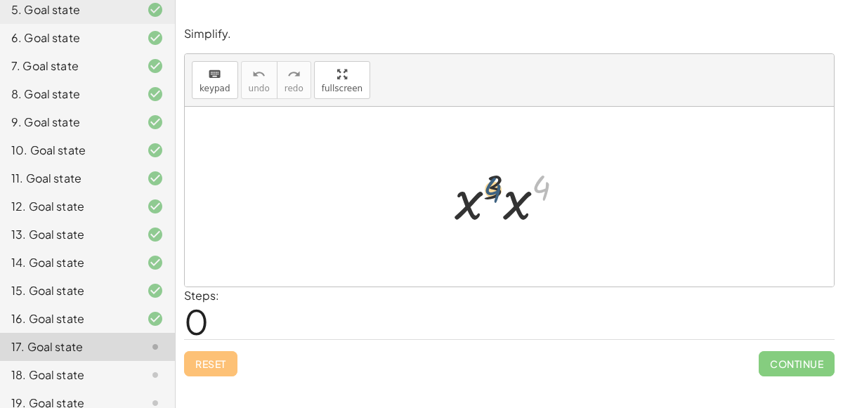
drag, startPoint x: 542, startPoint y: 185, endPoint x: 493, endPoint y: 188, distance: 49.3
click at [493, 188] on div at bounding box center [515, 197] width 134 height 72
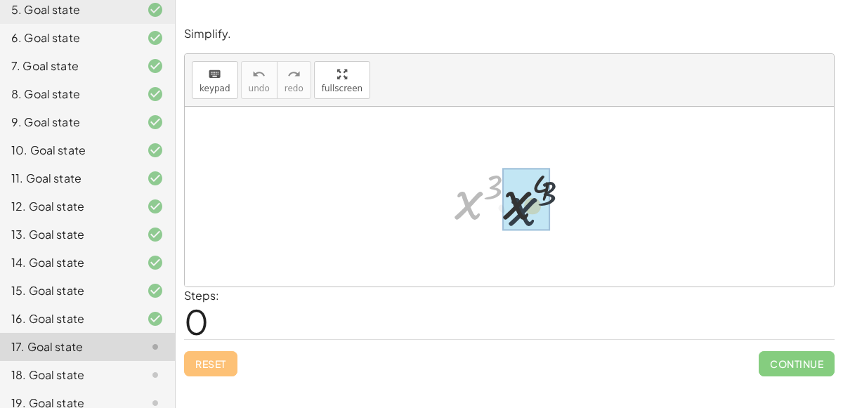
drag, startPoint x: 467, startPoint y: 199, endPoint x: 521, endPoint y: 204, distance: 54.4
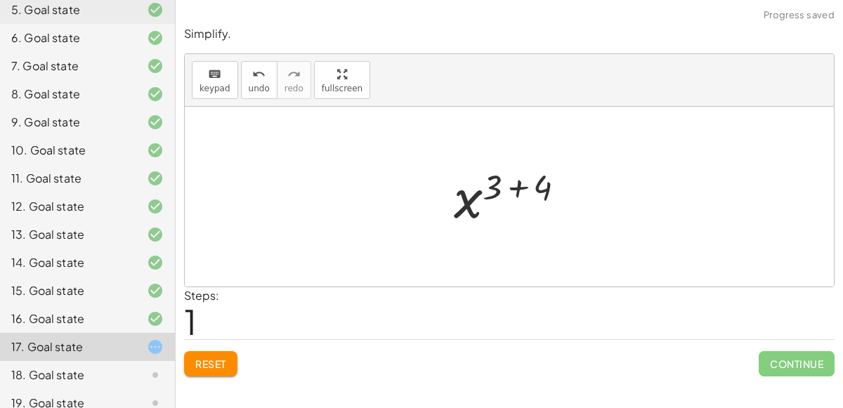
click at [521, 188] on div at bounding box center [515, 197] width 137 height 70
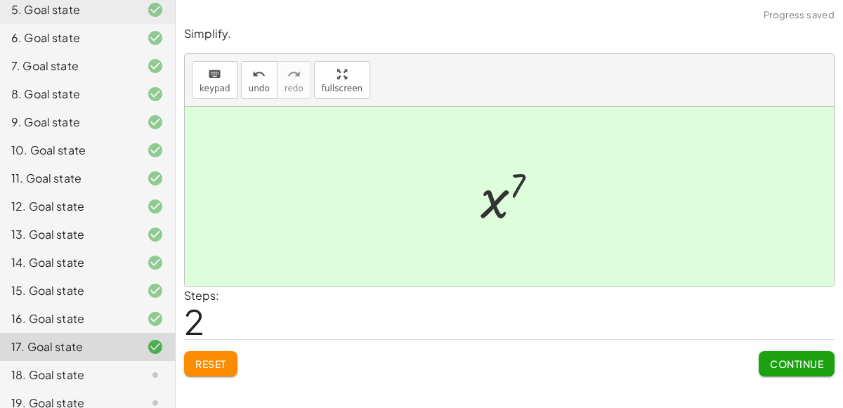
click at [808, 363] on span "Continue" at bounding box center [796, 364] width 53 height 13
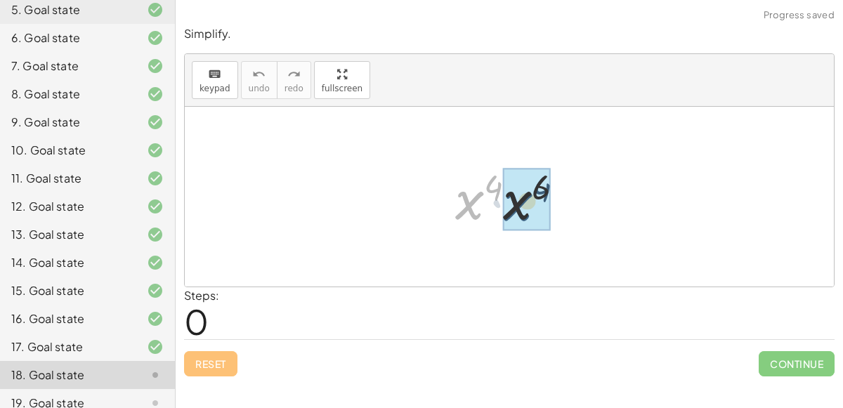
drag, startPoint x: 471, startPoint y: 204, endPoint x: 520, endPoint y: 205, distance: 49.2
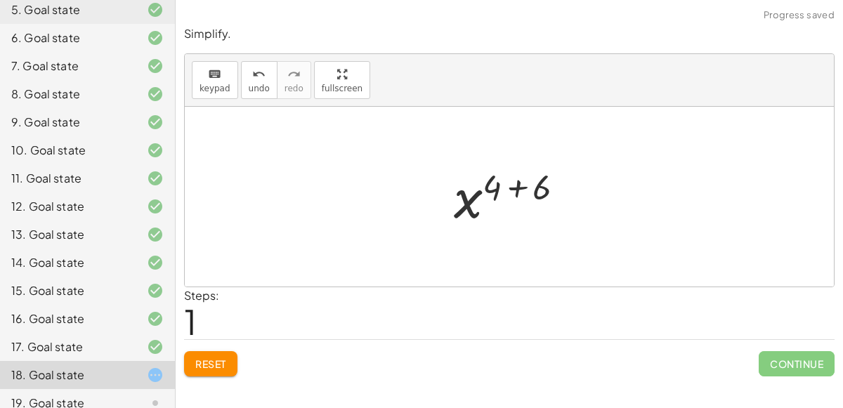
click at [517, 189] on div at bounding box center [515, 197] width 136 height 70
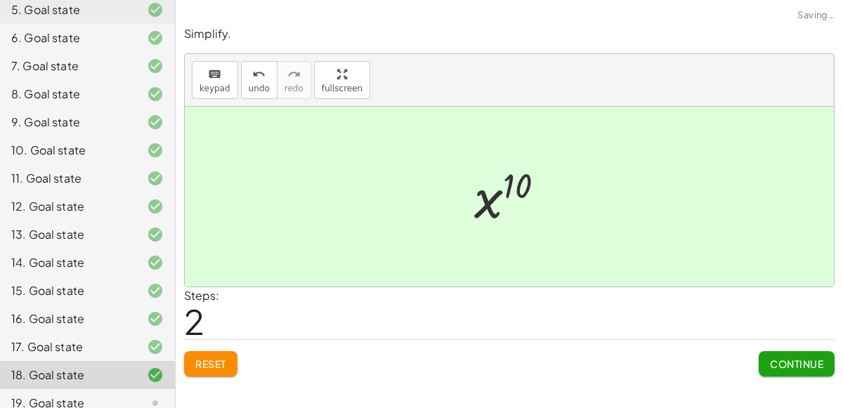
click at [800, 362] on span "Continue" at bounding box center [796, 364] width 53 height 13
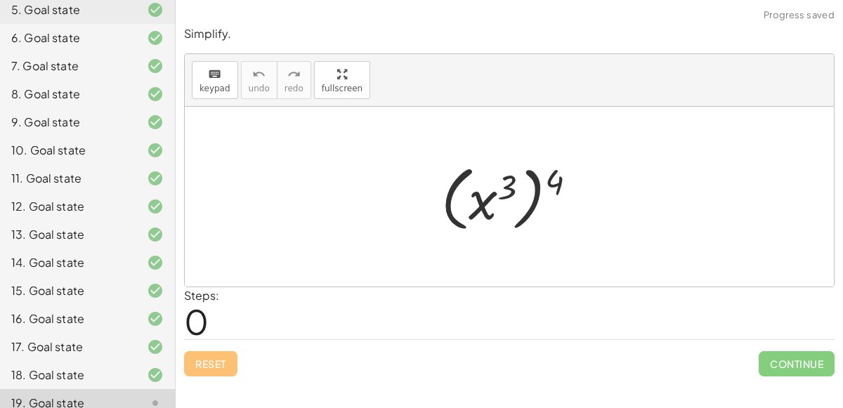
scroll to position [314, 0]
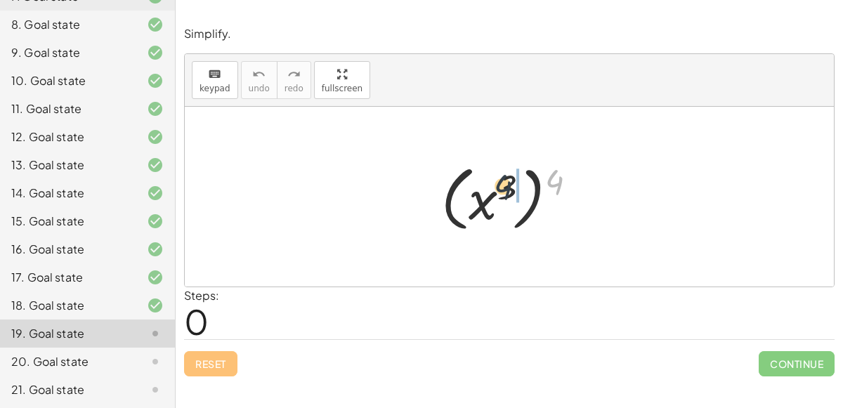
drag, startPoint x: 554, startPoint y: 181, endPoint x: 490, endPoint y: 189, distance: 64.5
click at [490, 189] on div at bounding box center [514, 197] width 161 height 78
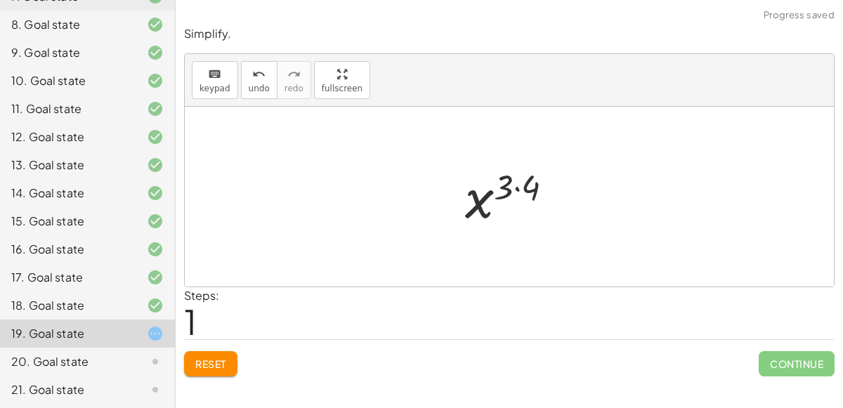
click at [516, 188] on div at bounding box center [514, 197] width 113 height 70
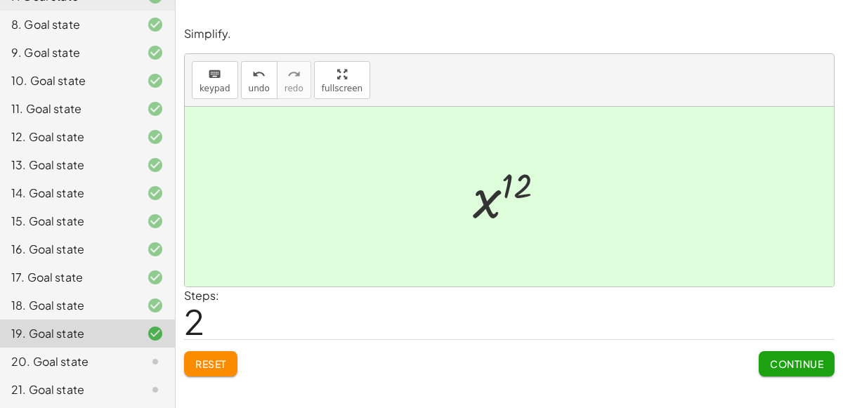
click at [800, 358] on span "Continue" at bounding box center [796, 364] width 53 height 13
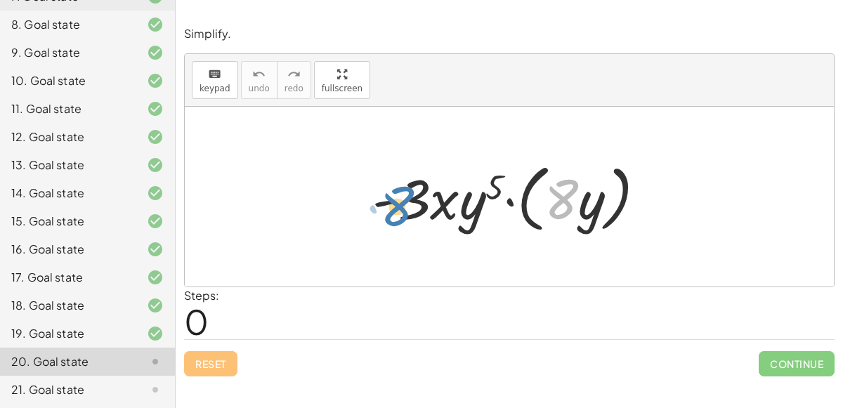
drag, startPoint x: 564, startPoint y: 205, endPoint x: 414, endPoint y: 213, distance: 150.6
click at [414, 213] on div at bounding box center [514, 197] width 299 height 81
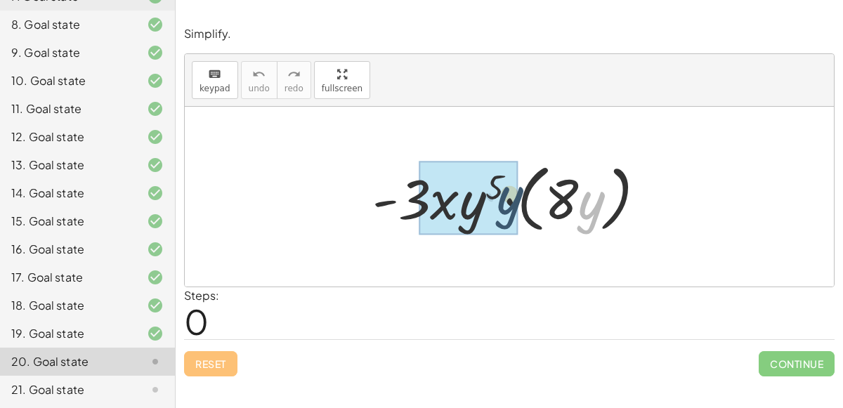
drag, startPoint x: 597, startPoint y: 214, endPoint x: 490, endPoint y: 213, distance: 106.8
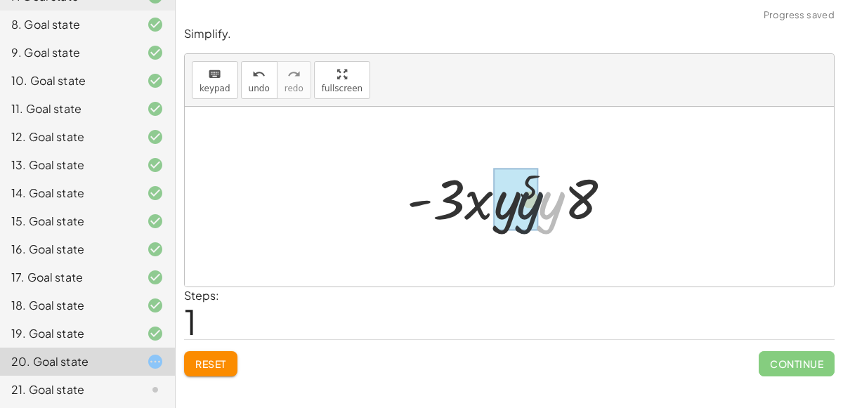
drag, startPoint x: 548, startPoint y: 209, endPoint x: 519, endPoint y: 210, distance: 29.5
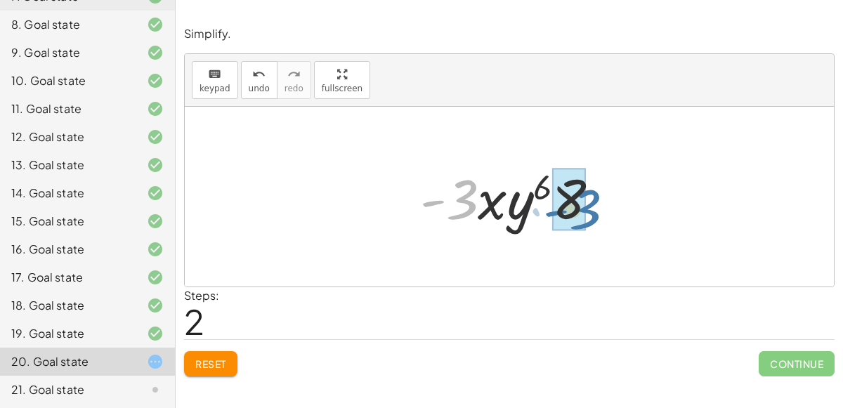
drag, startPoint x: 448, startPoint y: 196, endPoint x: 566, endPoint y: 202, distance: 118.2
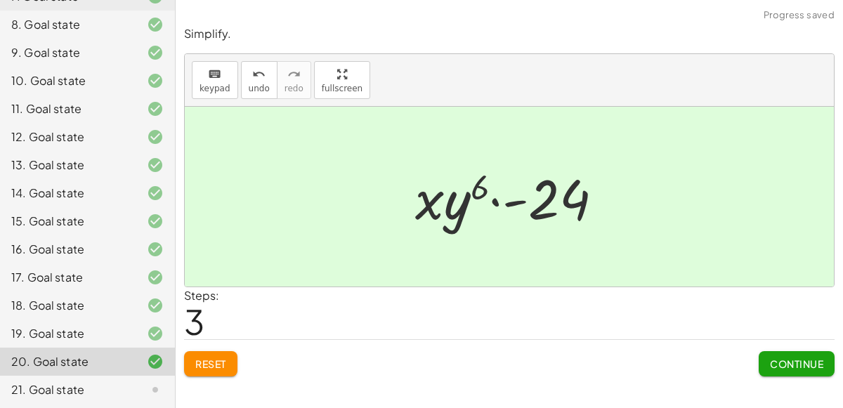
click at [795, 368] on span "Continue" at bounding box center [796, 364] width 53 height 13
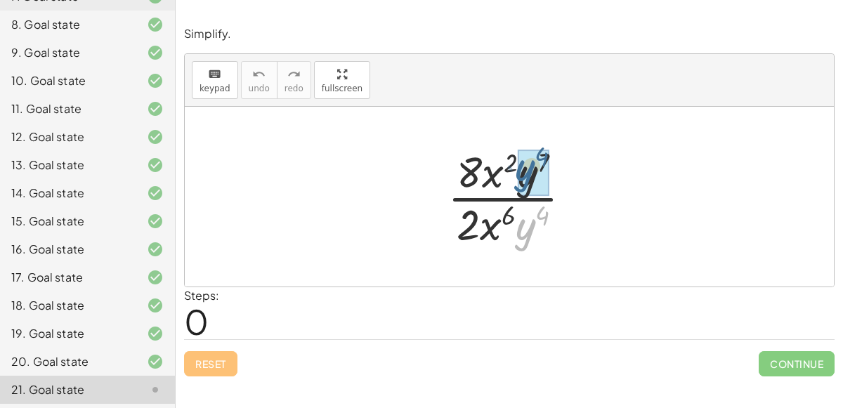
drag, startPoint x: 528, startPoint y: 227, endPoint x: 531, endPoint y: 172, distance: 54.9
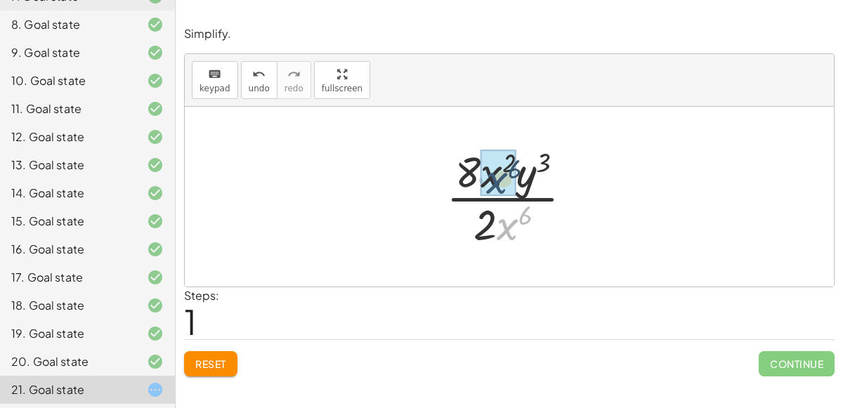
drag, startPoint x: 507, startPoint y: 231, endPoint x: 495, endPoint y: 179, distance: 53.5
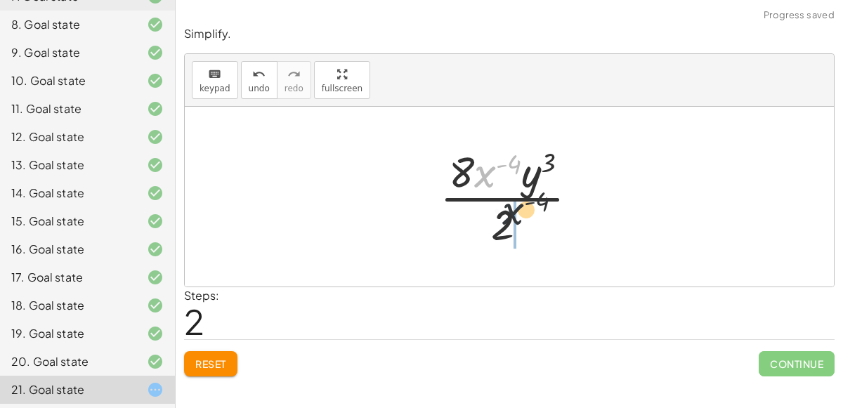
drag, startPoint x: 489, startPoint y: 176, endPoint x: 526, endPoint y: 224, distance: 61.1
click at [526, 224] on div at bounding box center [515, 197] width 164 height 108
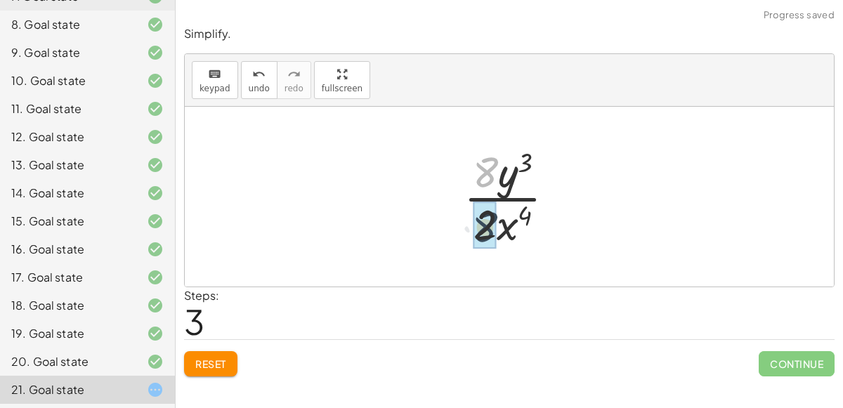
drag, startPoint x: 485, startPoint y: 180, endPoint x: 486, endPoint y: 232, distance: 52.0
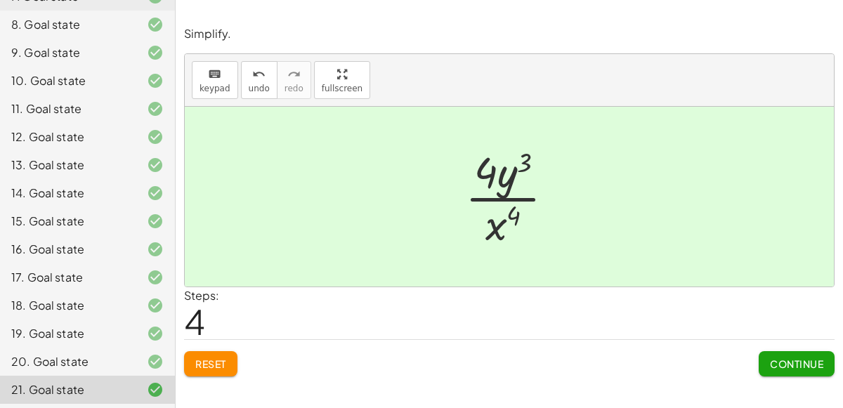
click at [776, 355] on button "Continue" at bounding box center [797, 363] width 76 height 25
